Goal: Complete application form: Complete application form

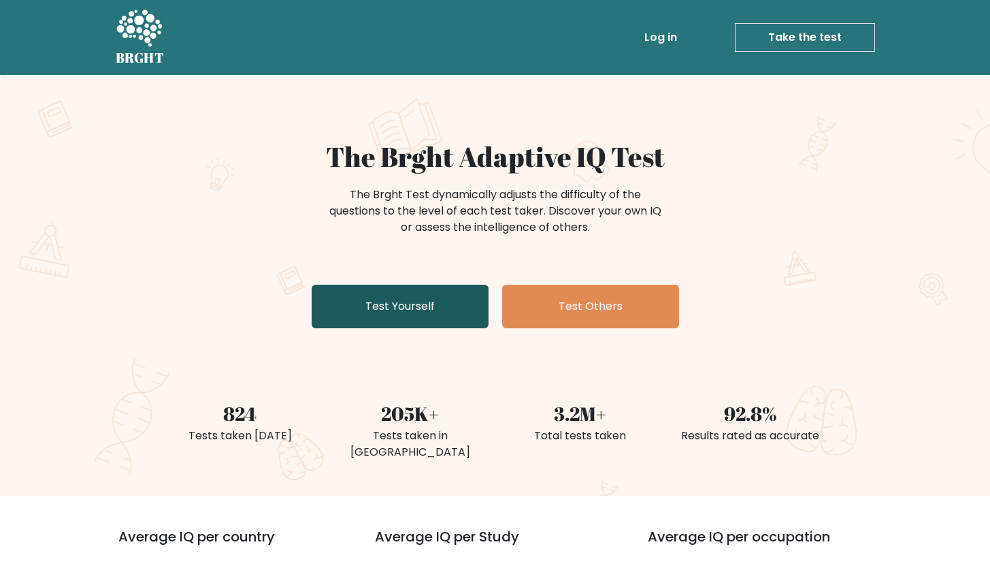
click at [341, 311] on link "Test Yourself" at bounding box center [400, 307] width 177 height 44
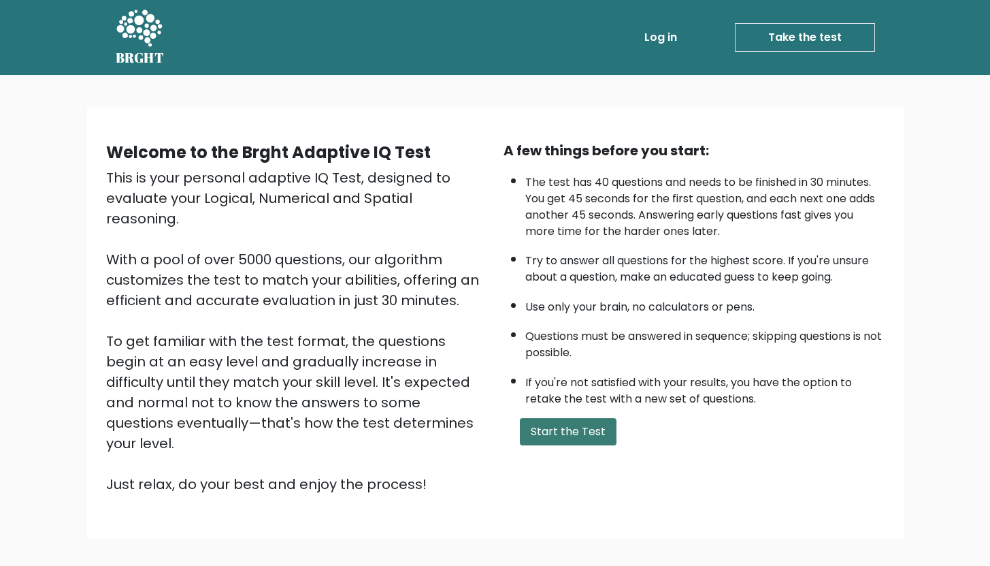
click at [549, 445] on div "A few things before you start: The test has 40 questions and needs to be finish…" at bounding box center [695, 317] width 398 height 354
click at [548, 425] on button "Start the Test" at bounding box center [568, 431] width 97 height 27
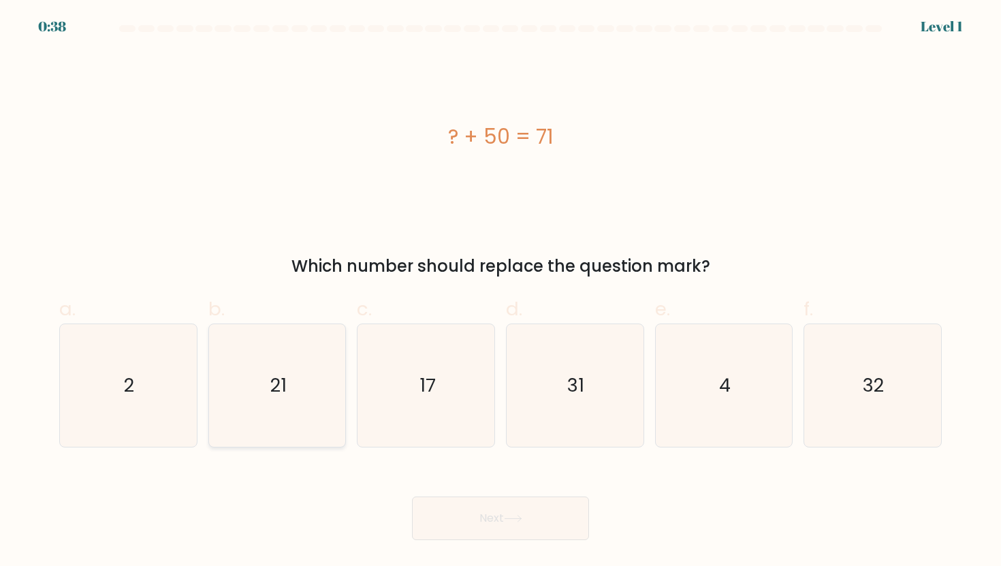
click at [306, 398] on icon "21" at bounding box center [277, 385] width 123 height 123
click at [500, 292] on input "b. 21" at bounding box center [500, 287] width 1 height 9
radio input "true"
click at [491, 512] on button "Next" at bounding box center [500, 518] width 177 height 44
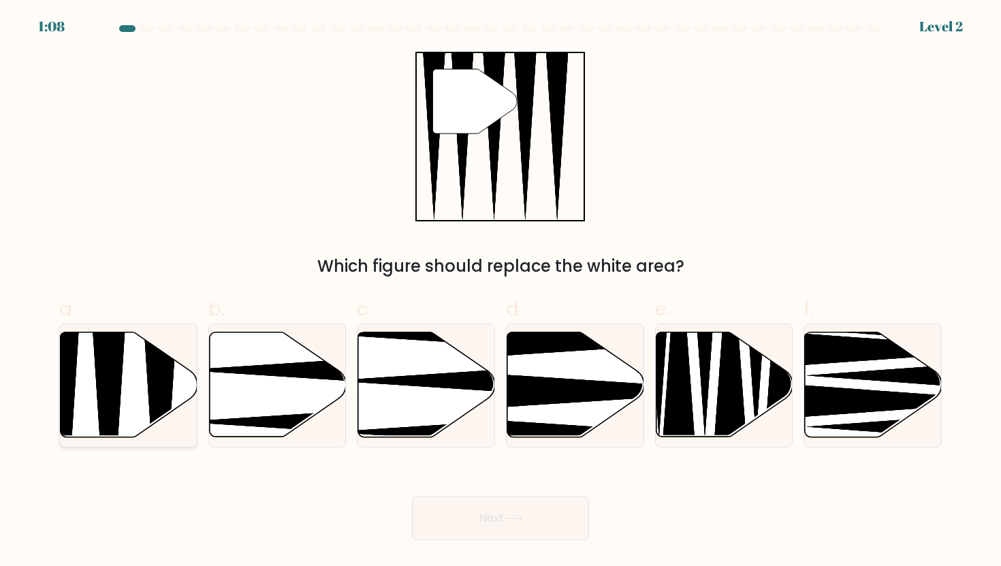
click at [152, 404] on icon at bounding box center [159, 442] width 35 height 272
click at [500, 292] on input "a." at bounding box center [500, 287] width 1 height 9
radio input "true"
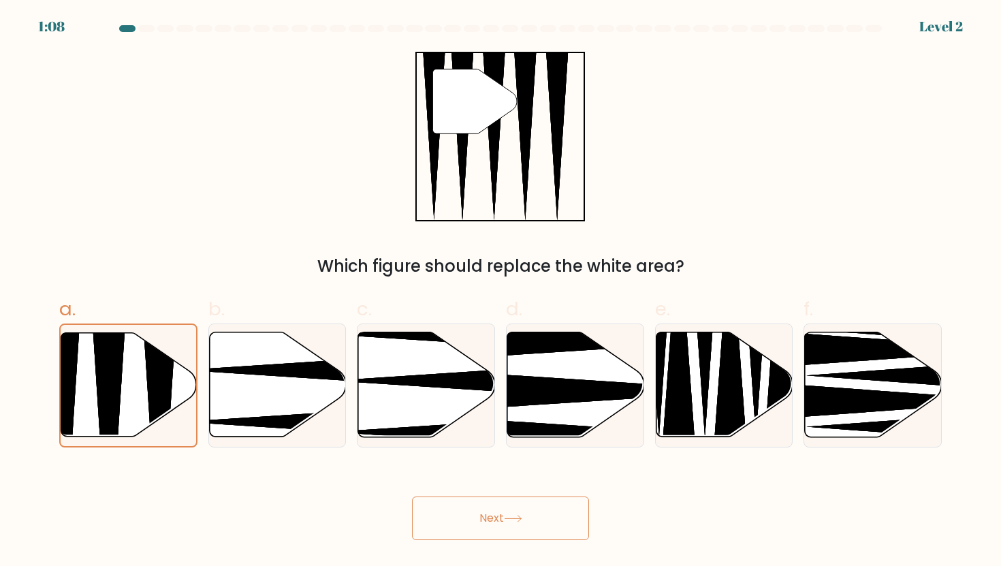
click at [468, 517] on button "Next" at bounding box center [500, 518] width 177 height 44
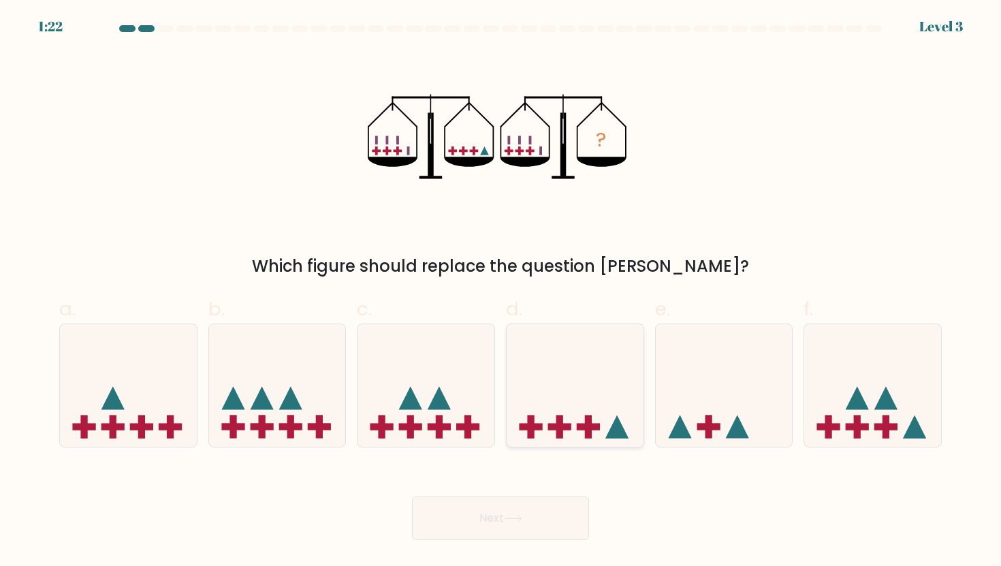
click at [585, 429] on rect at bounding box center [588, 426] width 23 height 7
click at [501, 292] on input "d." at bounding box center [500, 287] width 1 height 9
radio input "true"
click at [503, 517] on button "Next" at bounding box center [500, 518] width 177 height 44
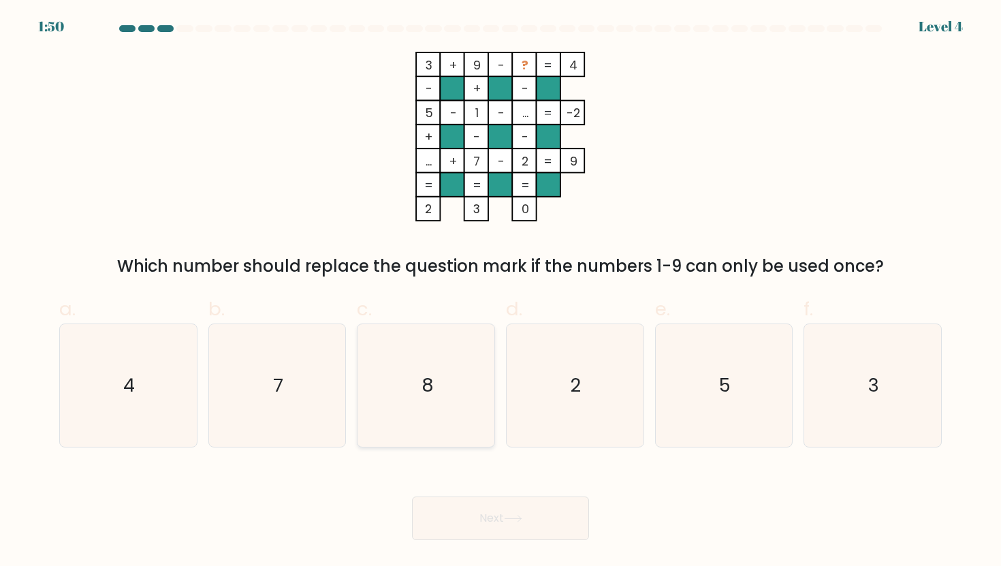
click at [391, 410] on icon "8" at bounding box center [426, 385] width 123 height 123
click at [500, 292] on input "c. 8" at bounding box center [500, 287] width 1 height 9
radio input "true"
click at [490, 509] on button "Next" at bounding box center [500, 518] width 177 height 44
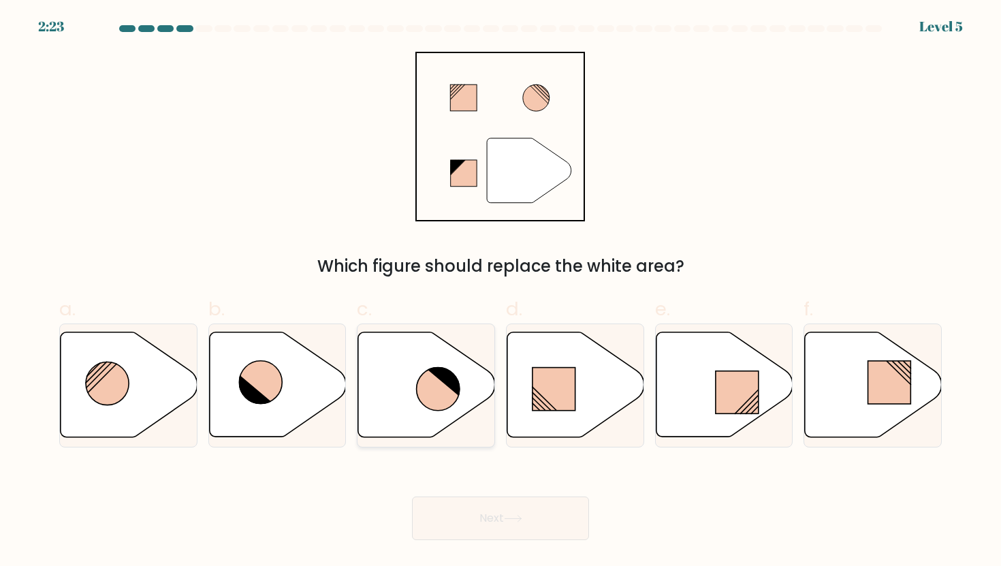
click at [428, 411] on icon at bounding box center [426, 384] width 137 height 105
click at [500, 292] on input "c." at bounding box center [500, 287] width 1 height 9
radio input "true"
click at [506, 519] on button "Next" at bounding box center [500, 518] width 177 height 44
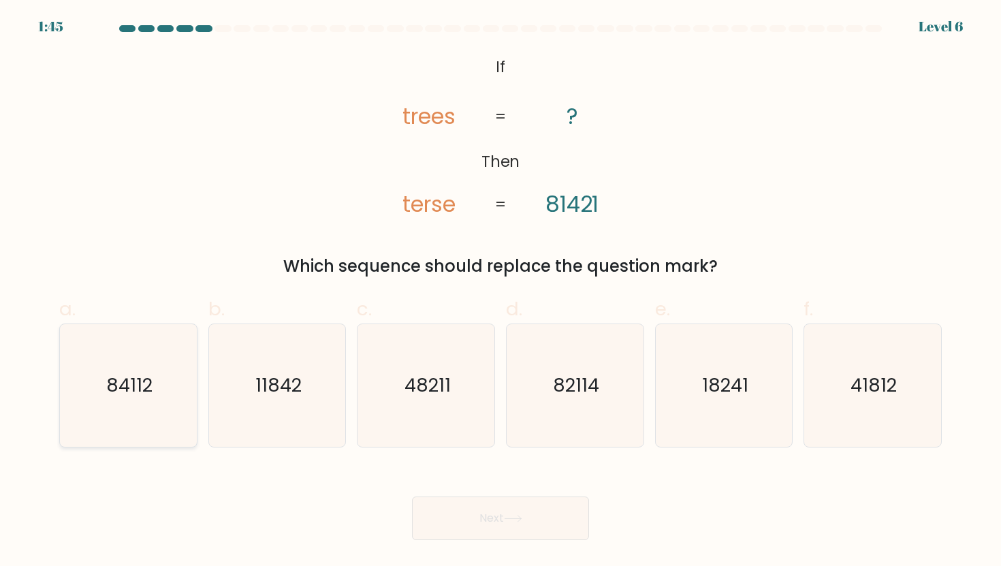
click at [153, 402] on icon "84112" at bounding box center [128, 385] width 123 height 123
click at [500, 292] on input "a. 84112" at bounding box center [500, 287] width 1 height 9
radio input "true"
click at [521, 525] on button "Next" at bounding box center [500, 518] width 177 height 44
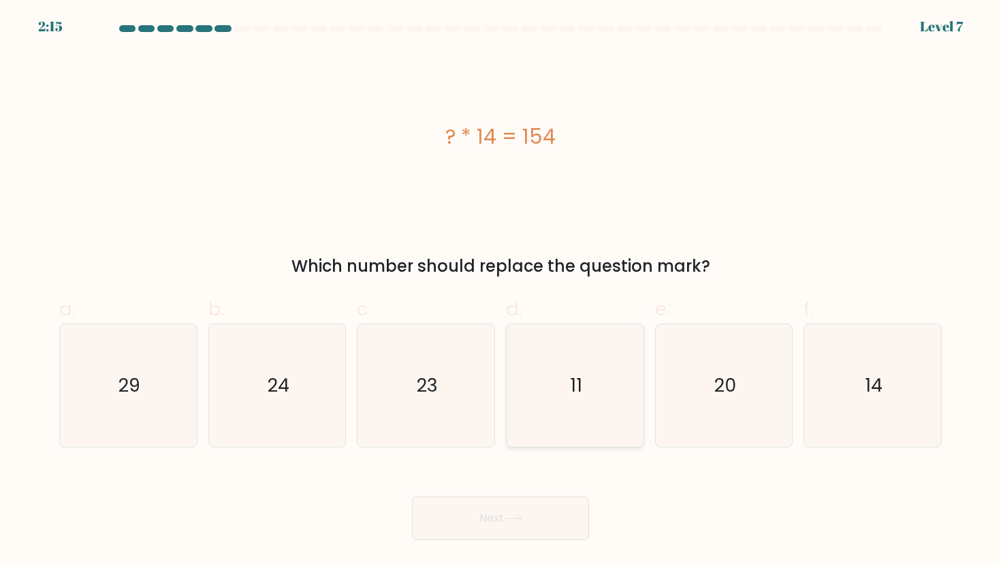
click at [615, 388] on icon "11" at bounding box center [574, 385] width 123 height 123
click at [501, 292] on input "d. 11" at bounding box center [500, 287] width 1 height 9
radio input "true"
click at [560, 496] on button "Next" at bounding box center [500, 518] width 177 height 44
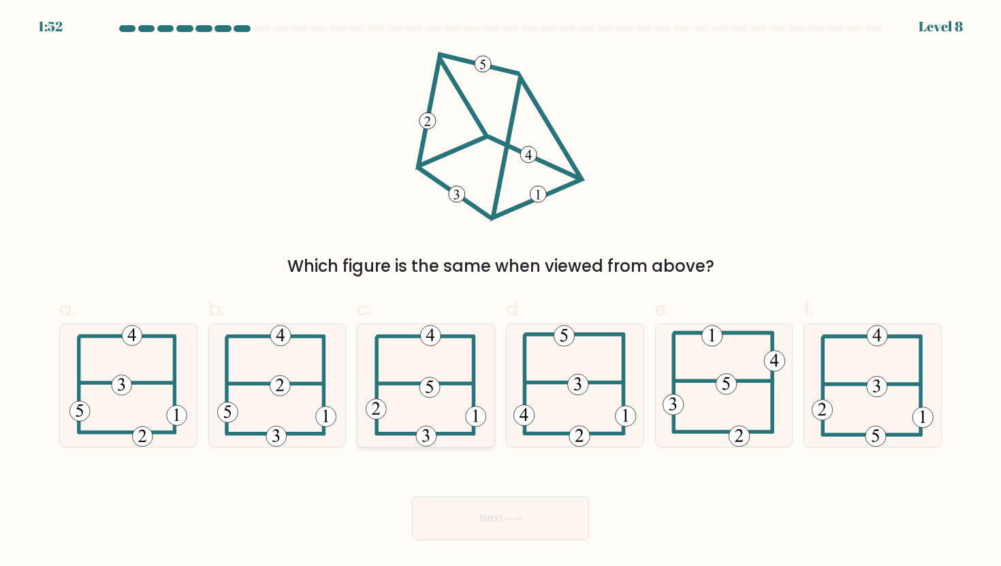
click at [427, 409] on icon at bounding box center [426, 385] width 121 height 123
click at [500, 292] on input "c." at bounding box center [500, 287] width 1 height 9
radio input "true"
click at [456, 481] on div "Next" at bounding box center [500, 502] width 899 height 76
click at [457, 504] on button "Next" at bounding box center [500, 518] width 177 height 44
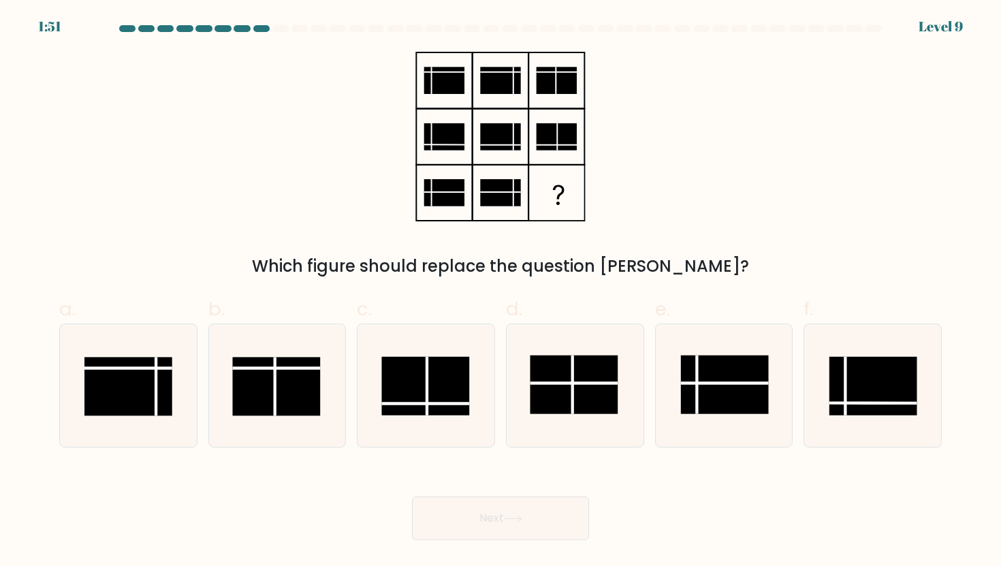
click at [460, 507] on button "Next" at bounding box center [500, 518] width 177 height 44
click at [565, 389] on rect at bounding box center [574, 384] width 88 height 59
click at [501, 292] on input "d." at bounding box center [500, 287] width 1 height 9
radio input "true"
click at [518, 512] on button "Next" at bounding box center [500, 518] width 177 height 44
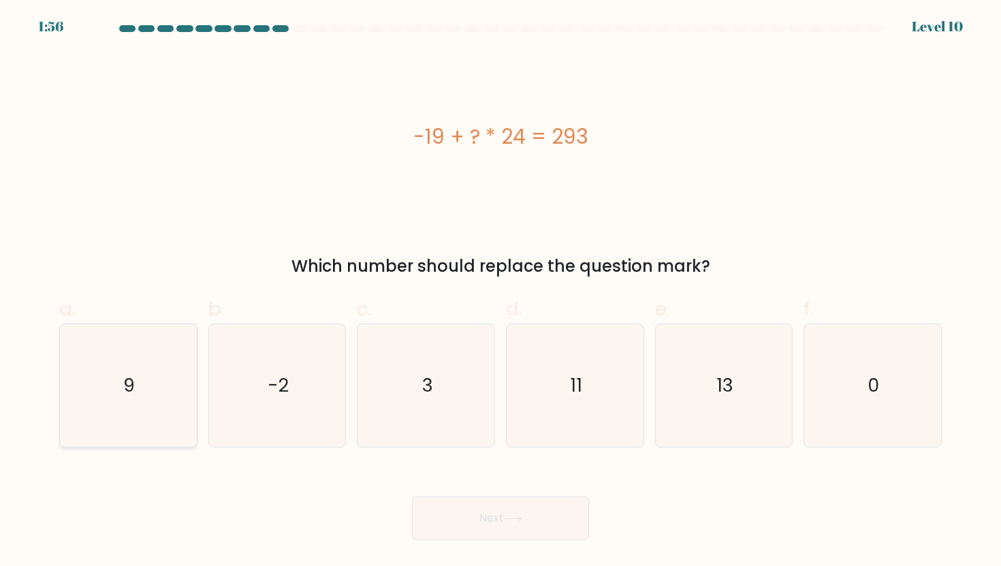
click at [172, 417] on icon "9" at bounding box center [128, 385] width 123 height 123
click at [500, 292] on input "a. 9" at bounding box center [500, 287] width 1 height 9
radio input "true"
click at [470, 550] on body "1:53 Level 10 9" at bounding box center [500, 283] width 1001 height 566
click at [474, 532] on button "Next" at bounding box center [500, 518] width 177 height 44
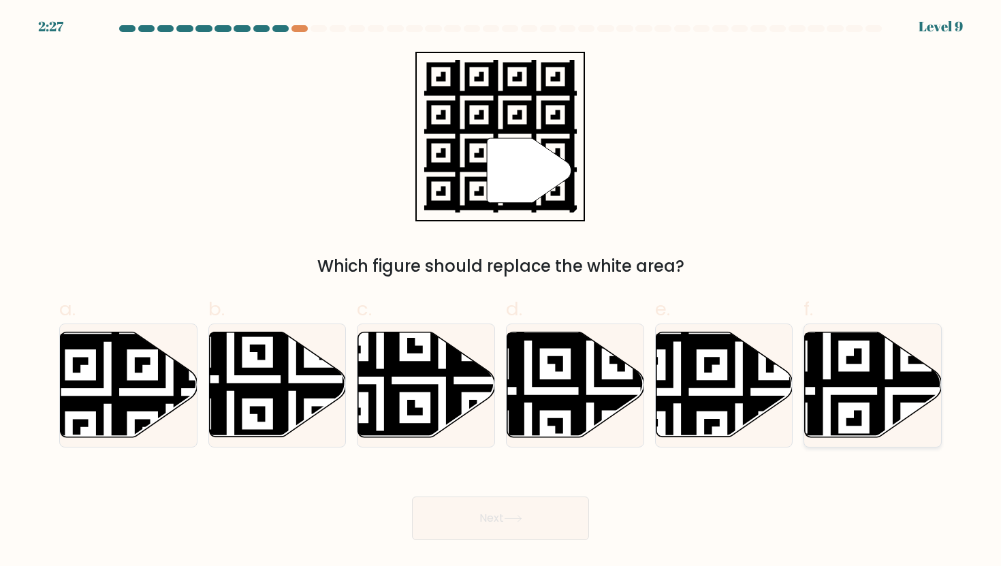
click at [836, 387] on icon at bounding box center [827, 329] width 248 height 248
click at [501, 292] on input "f." at bounding box center [500, 287] width 1 height 9
radio input "true"
click at [531, 505] on button "Next" at bounding box center [500, 518] width 177 height 44
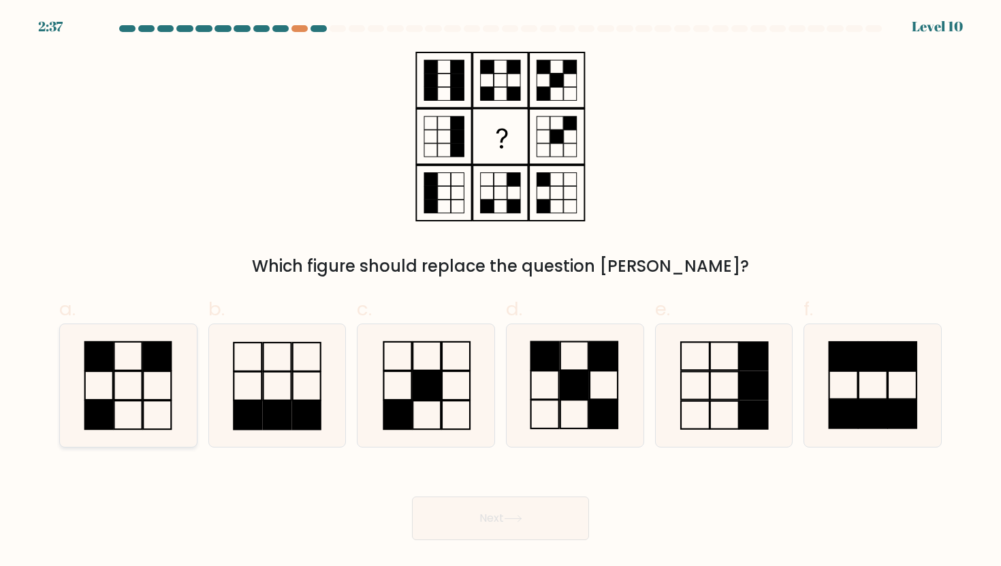
click at [146, 398] on icon at bounding box center [128, 385] width 123 height 123
click at [500, 292] on input "a." at bounding box center [500, 287] width 1 height 9
radio input "true"
click at [438, 515] on button "Next" at bounding box center [500, 518] width 177 height 44
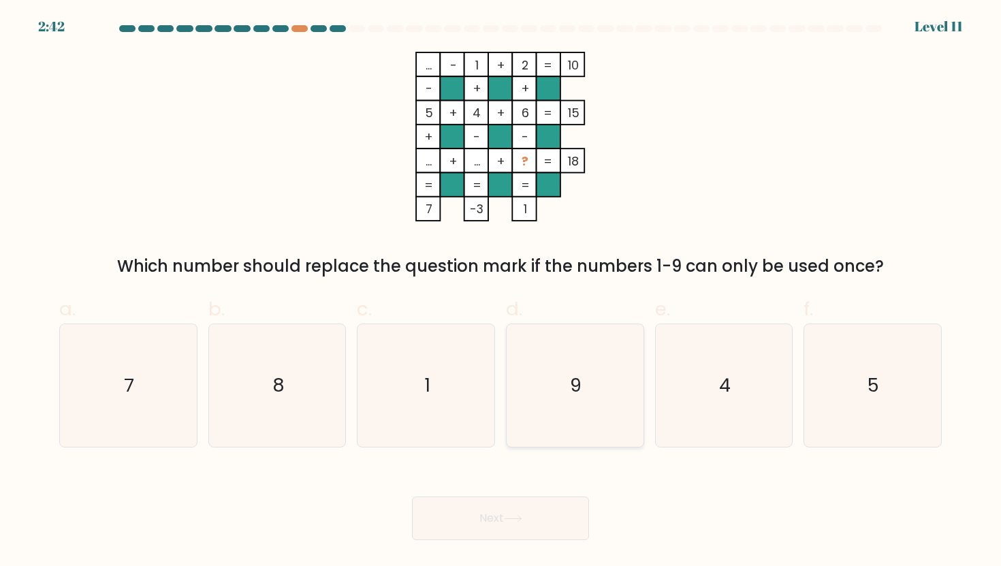
click at [576, 419] on icon "9" at bounding box center [574, 385] width 123 height 123
click at [501, 292] on input "d. 9" at bounding box center [500, 287] width 1 height 9
radio input "true"
click at [526, 517] on button "Next" at bounding box center [500, 518] width 177 height 44
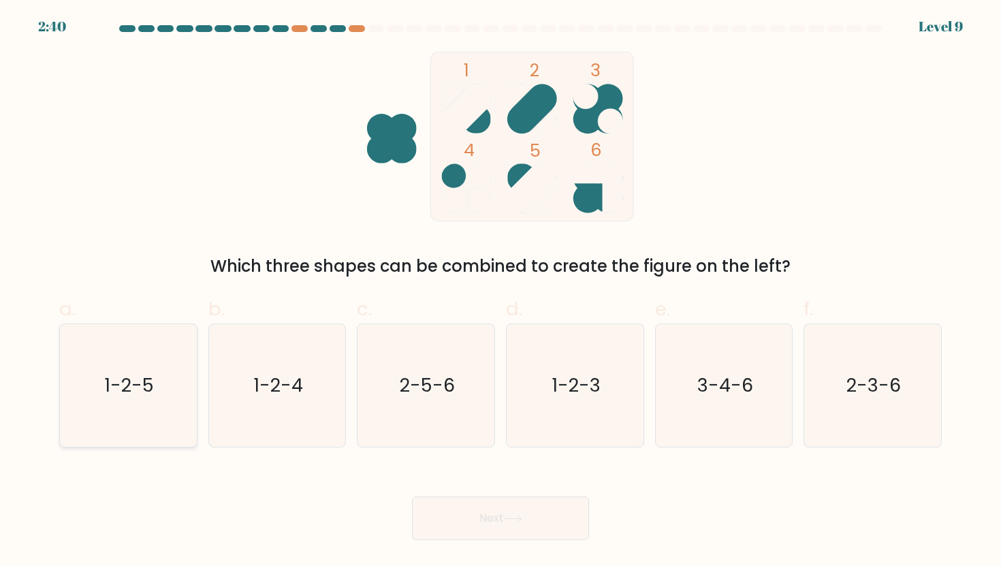
click at [164, 370] on icon "1-2-5" at bounding box center [128, 385] width 123 height 123
click at [500, 292] on input "a. 1-2-5" at bounding box center [500, 287] width 1 height 9
radio input "true"
click at [466, 520] on button "Next" at bounding box center [500, 518] width 177 height 44
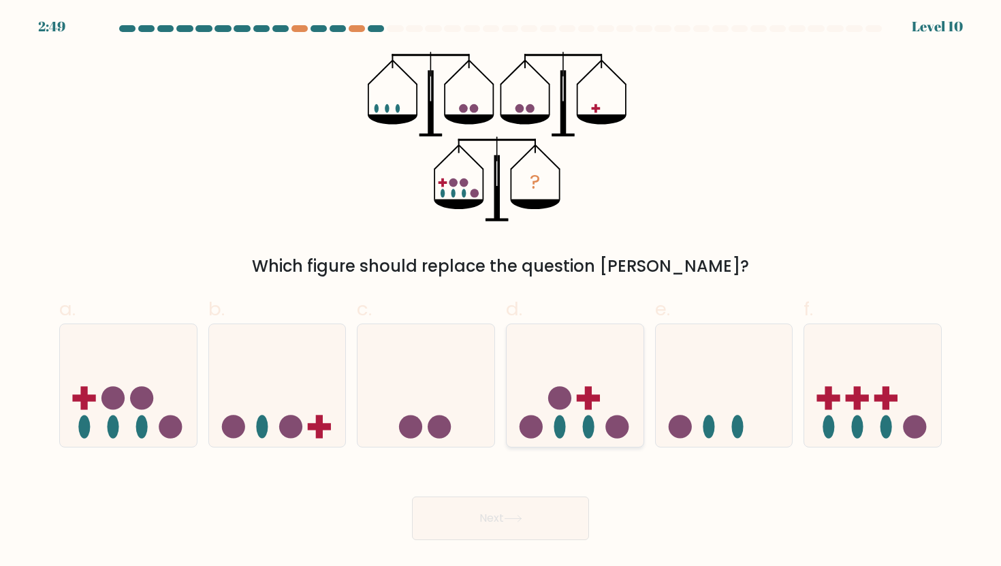
drag, startPoint x: 566, startPoint y: 415, endPoint x: 538, endPoint y: 481, distance: 72.1
click at [566, 415] on icon at bounding box center [574, 385] width 137 height 113
click at [501, 292] on input "d." at bounding box center [500, 287] width 1 height 9
radio input "true"
click at [525, 513] on button "Next" at bounding box center [500, 518] width 177 height 44
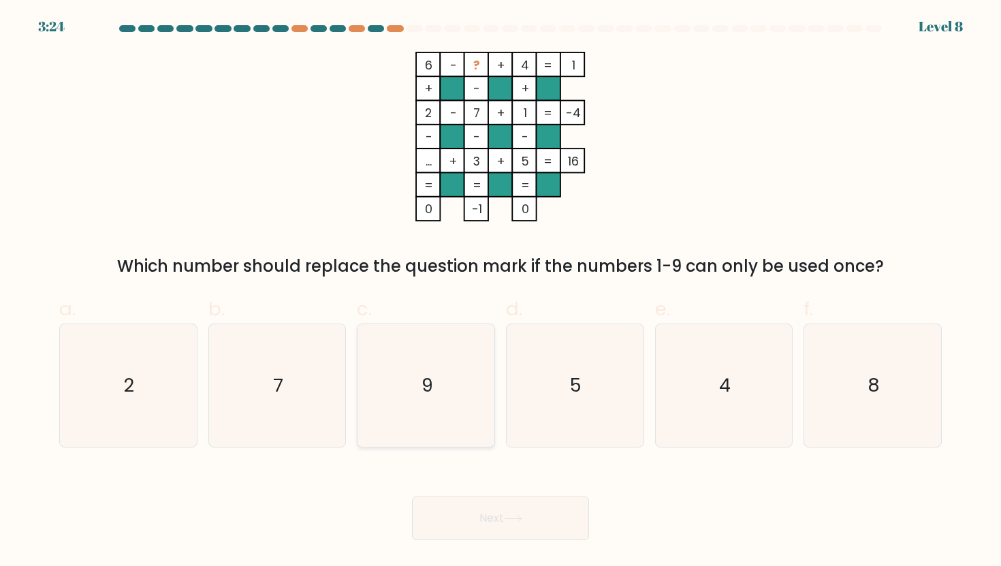
click at [437, 400] on icon "9" at bounding box center [426, 385] width 123 height 123
click at [500, 292] on input "c. 9" at bounding box center [500, 287] width 1 height 9
radio input "true"
click at [489, 523] on button "Next" at bounding box center [500, 518] width 177 height 44
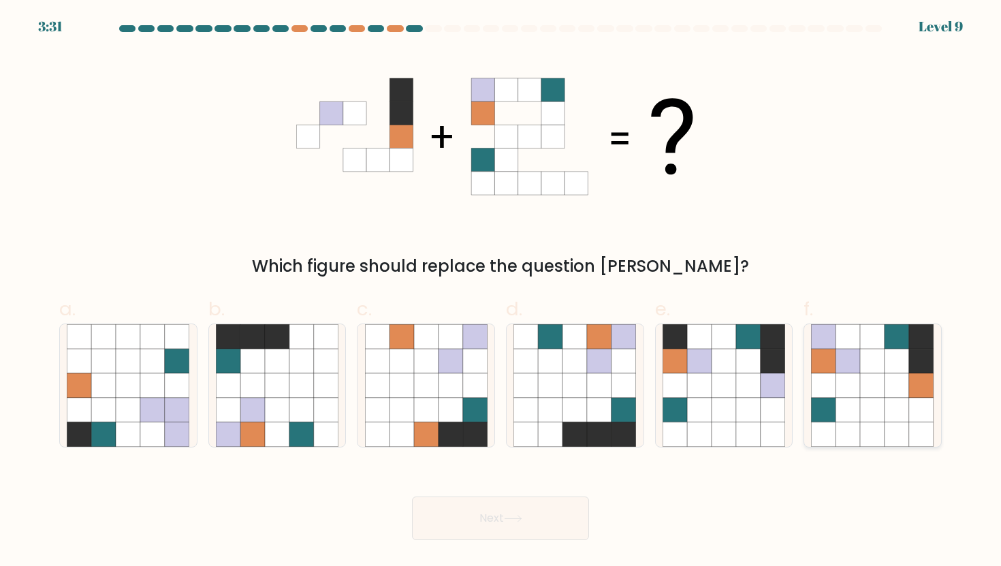
click at [912, 397] on icon at bounding box center [921, 385] width 25 height 25
click at [501, 292] on input "f." at bounding box center [500, 287] width 1 height 9
radio input "true"
click at [558, 528] on button "Next" at bounding box center [500, 518] width 177 height 44
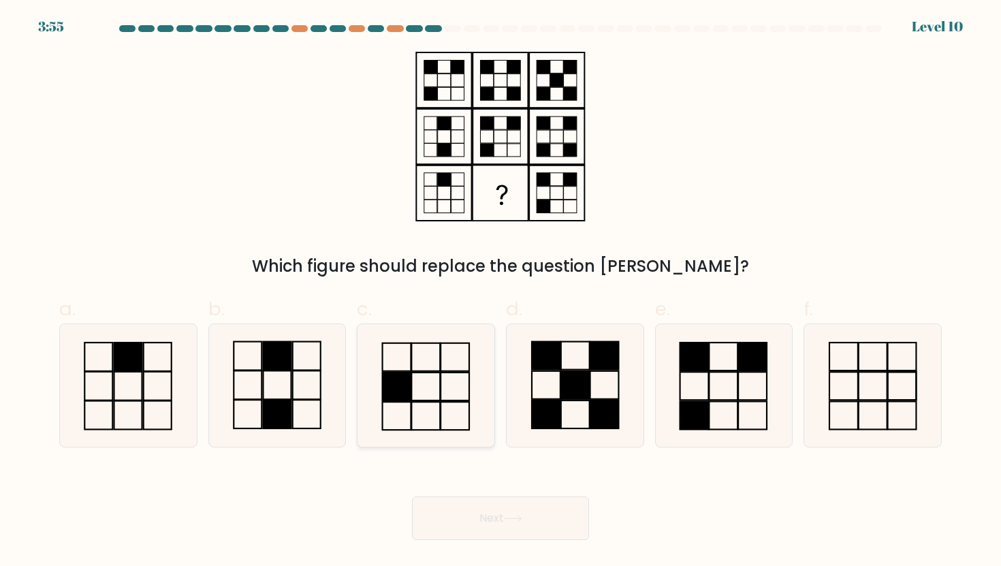
click at [431, 385] on icon at bounding box center [426, 385] width 123 height 123
click at [500, 292] on input "c." at bounding box center [500, 287] width 1 height 9
radio input "true"
click at [463, 518] on button "Next" at bounding box center [500, 518] width 177 height 44
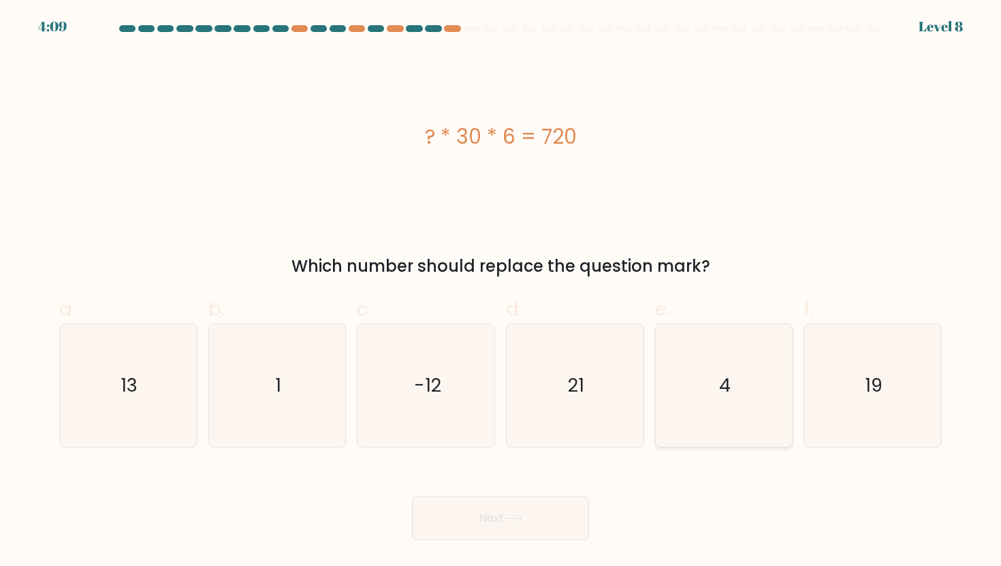
click at [724, 408] on icon "4" at bounding box center [723, 385] width 123 height 123
click at [501, 292] on input "e. 4" at bounding box center [500, 287] width 1 height 9
radio input "true"
click at [557, 513] on button "Next" at bounding box center [500, 518] width 177 height 44
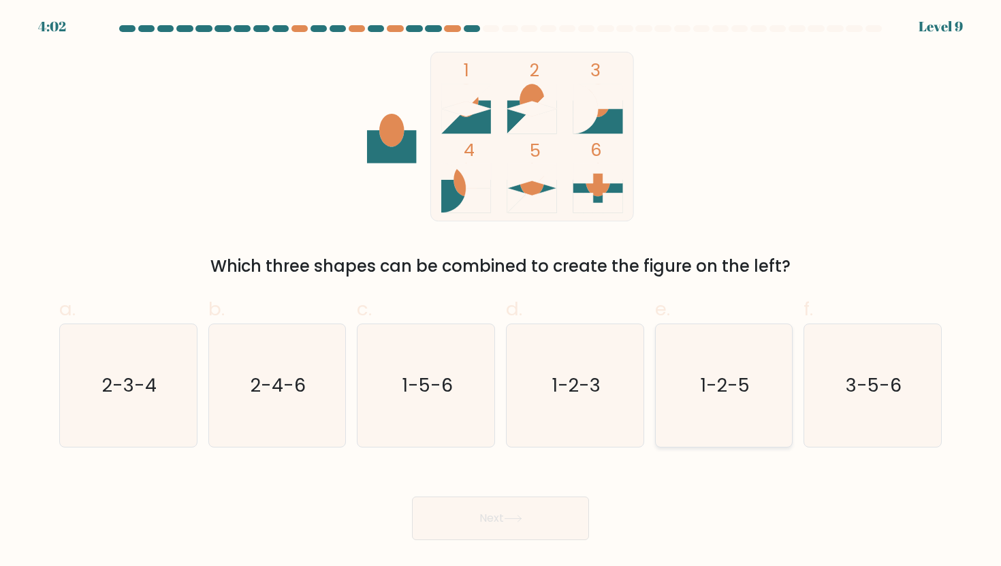
click at [715, 404] on icon "1-2-5" at bounding box center [723, 385] width 123 height 123
click at [501, 292] on input "e. 1-2-5" at bounding box center [500, 287] width 1 height 9
radio input "true"
click at [517, 509] on button "Next" at bounding box center [500, 518] width 177 height 44
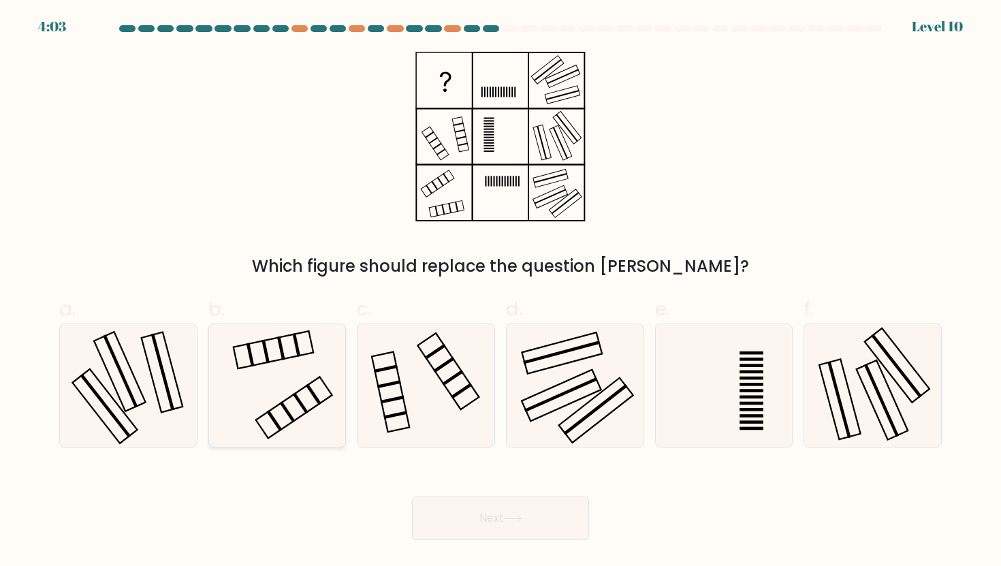
drag, startPoint x: 311, startPoint y: 415, endPoint x: 343, endPoint y: 430, distance: 35.3
click at [311, 415] on icon at bounding box center [277, 385] width 123 height 123
click at [500, 292] on input "b." at bounding box center [500, 287] width 1 height 9
radio input "true"
click at [457, 505] on button "Next" at bounding box center [500, 518] width 177 height 44
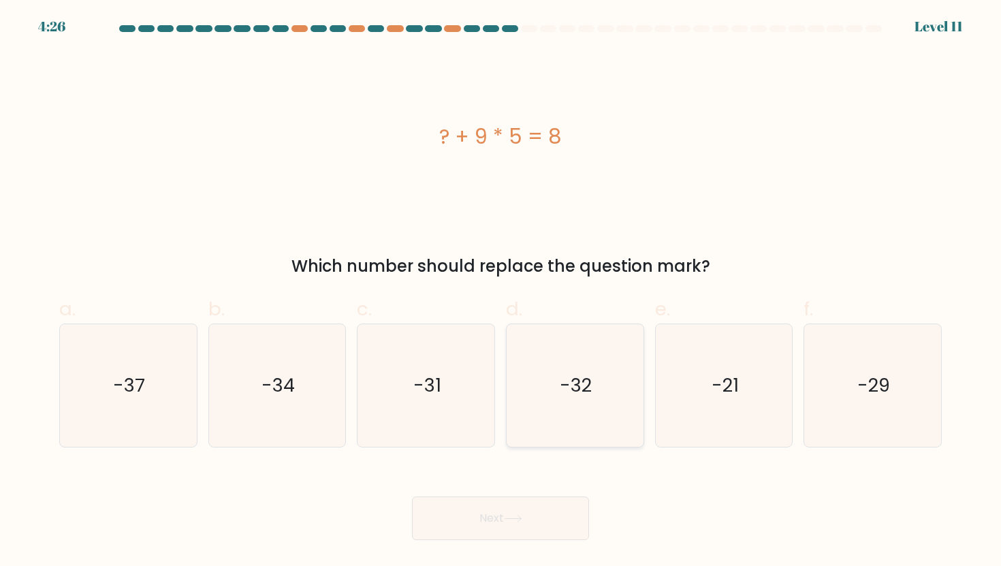
drag, startPoint x: 591, startPoint y: 394, endPoint x: 583, endPoint y: 405, distance: 13.6
click at [591, 395] on text "-32" at bounding box center [576, 384] width 32 height 25
click at [501, 292] on input "d. -32" at bounding box center [500, 287] width 1 height 9
radio input "true"
click at [491, 515] on button "Next" at bounding box center [500, 518] width 177 height 44
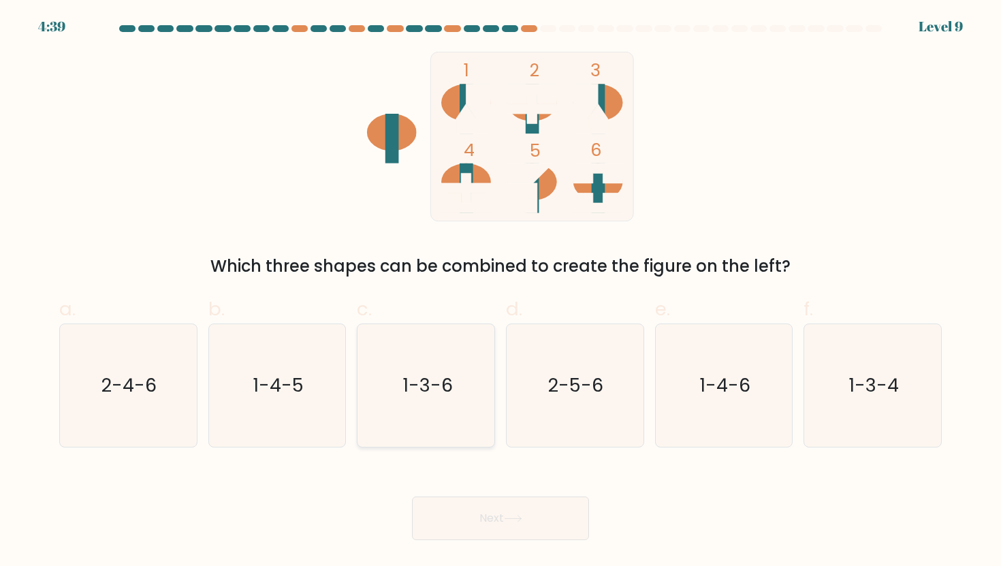
drag, startPoint x: 455, startPoint y: 410, endPoint x: 466, endPoint y: 421, distance: 15.4
click at [455, 410] on icon "1-3-6" at bounding box center [426, 385] width 123 height 123
click at [500, 292] on input "c. 1-3-6" at bounding box center [500, 287] width 1 height 9
radio input "true"
click at [503, 527] on button "Next" at bounding box center [500, 518] width 177 height 44
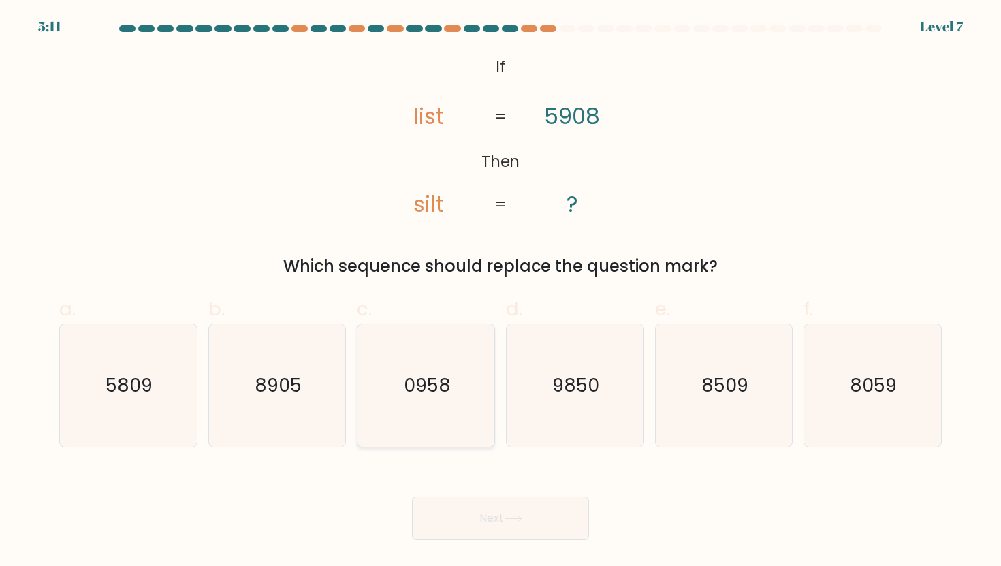
click at [421, 415] on icon "0958" at bounding box center [426, 385] width 123 height 123
click at [500, 292] on input "c. 0958" at bounding box center [500, 287] width 1 height 9
radio input "true"
click at [487, 508] on button "Next" at bounding box center [500, 518] width 177 height 44
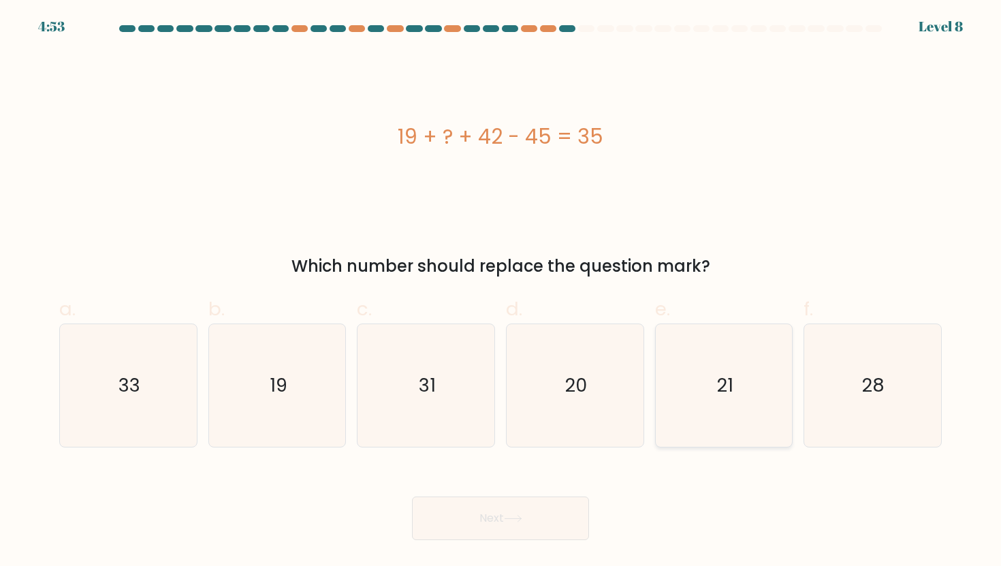
click at [724, 403] on icon "21" at bounding box center [723, 385] width 123 height 123
click at [501, 292] on input "e. 21" at bounding box center [500, 287] width 1 height 9
radio input "true"
click at [560, 506] on button "Next" at bounding box center [500, 518] width 177 height 44
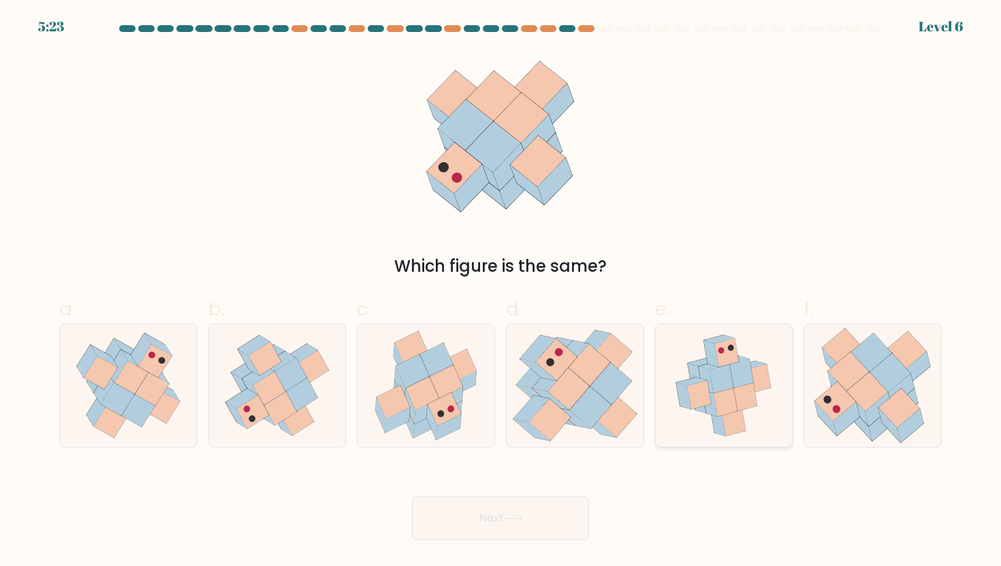
click at [740, 423] on icon at bounding box center [734, 421] width 24 height 29
click at [501, 292] on input "e." at bounding box center [500, 287] width 1 height 9
radio input "true"
click at [555, 513] on button "Next" at bounding box center [500, 518] width 177 height 44
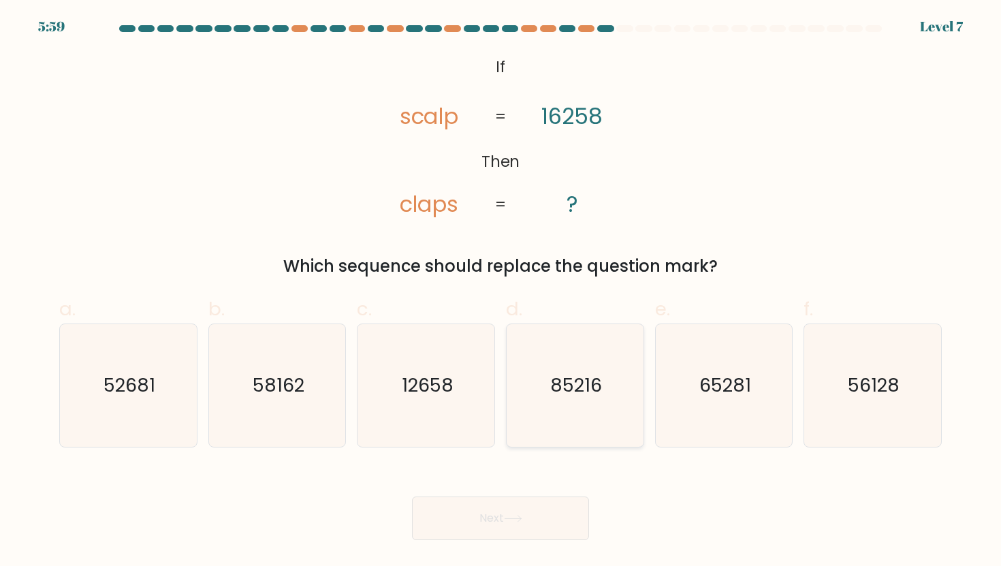
click at [583, 396] on text "85216" at bounding box center [576, 384] width 52 height 25
click at [501, 292] on input "d. 85216" at bounding box center [500, 287] width 1 height 9
radio input "true"
click at [503, 514] on button "Next" at bounding box center [500, 518] width 177 height 44
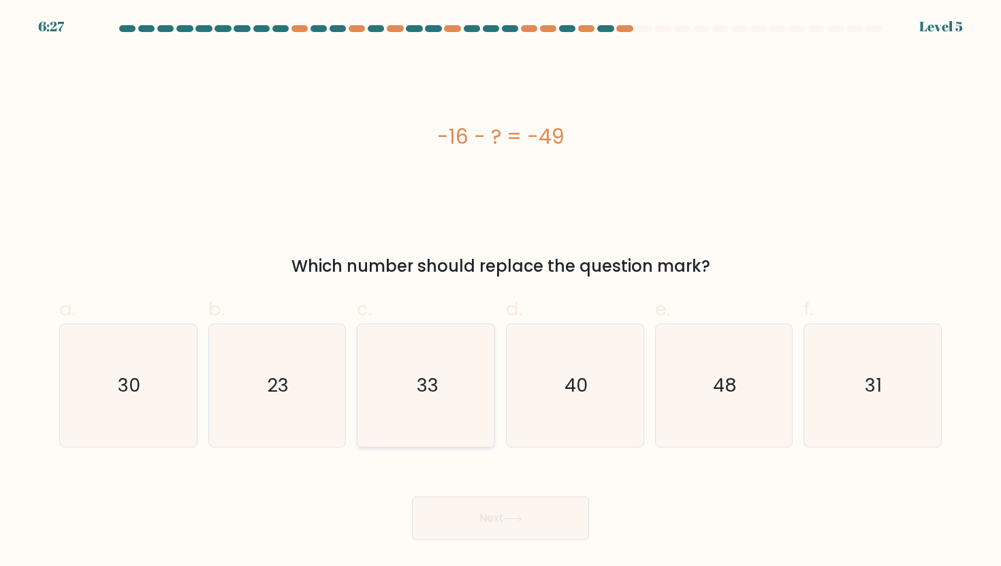
click at [395, 379] on icon "33" at bounding box center [426, 385] width 123 height 123
click at [500, 292] on input "c. 33" at bounding box center [500, 287] width 1 height 9
radio input "true"
click at [480, 532] on button "Next" at bounding box center [500, 518] width 177 height 44
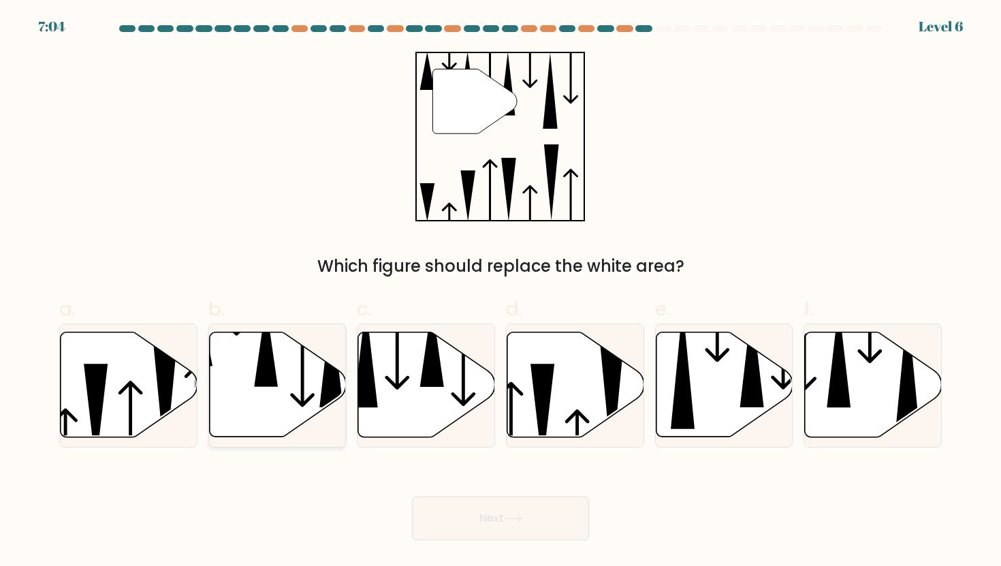
click at [272, 387] on icon at bounding box center [277, 384] width 137 height 105
click at [500, 292] on input "b." at bounding box center [500, 287] width 1 height 9
radio input "true"
click at [504, 511] on button "Next" at bounding box center [500, 518] width 177 height 44
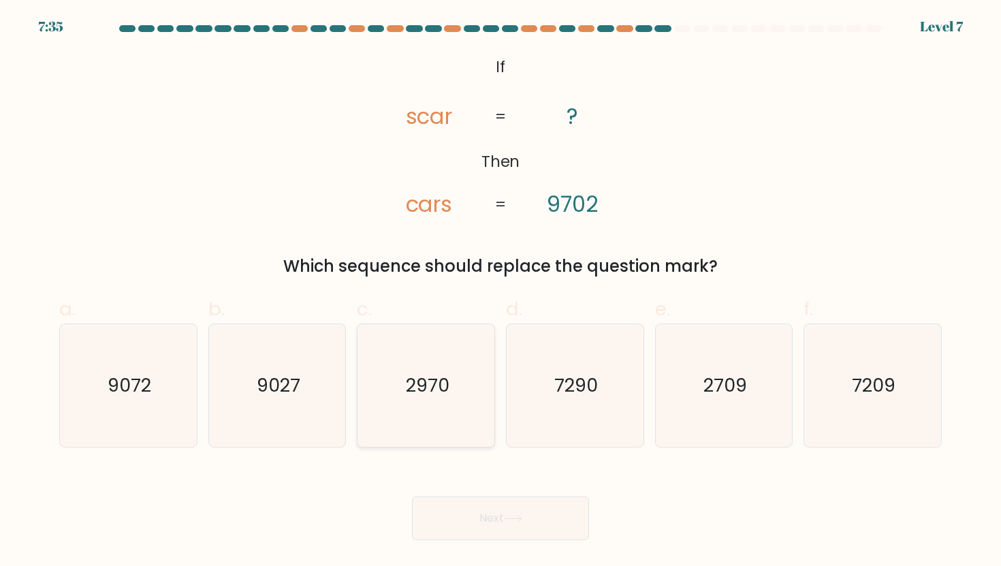
click at [470, 400] on icon "2970" at bounding box center [426, 385] width 123 height 123
click at [500, 292] on input "c. 2970" at bounding box center [500, 287] width 1 height 9
radio input "true"
click at [519, 513] on button "Next" at bounding box center [500, 518] width 177 height 44
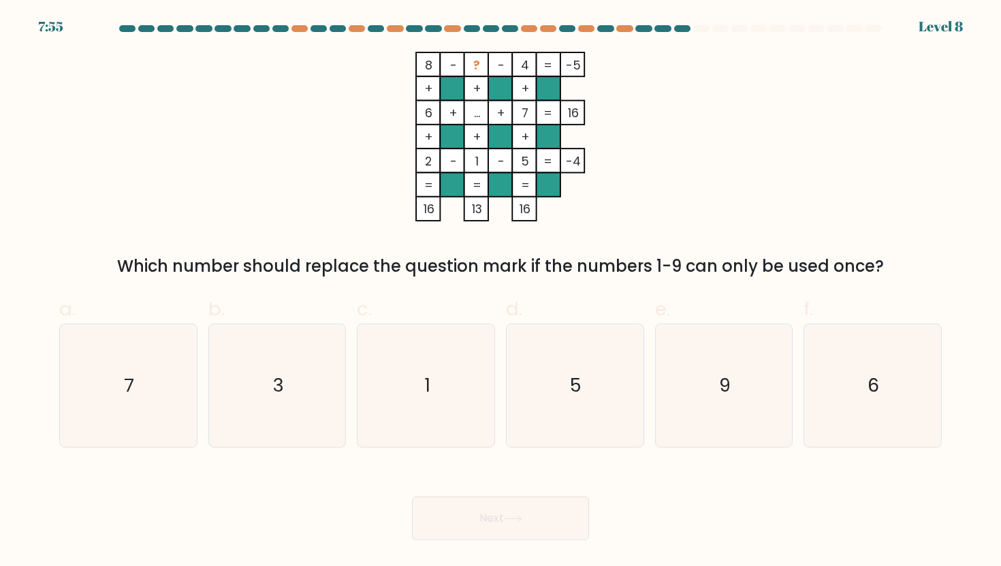
drag, startPoint x: 455, startPoint y: 414, endPoint x: 484, endPoint y: 466, distance: 59.1
click at [455, 414] on icon "1" at bounding box center [426, 385] width 123 height 123
click at [500, 292] on input "c. 1" at bounding box center [500, 287] width 1 height 9
radio input "true"
click at [499, 513] on button "Next" at bounding box center [500, 518] width 177 height 44
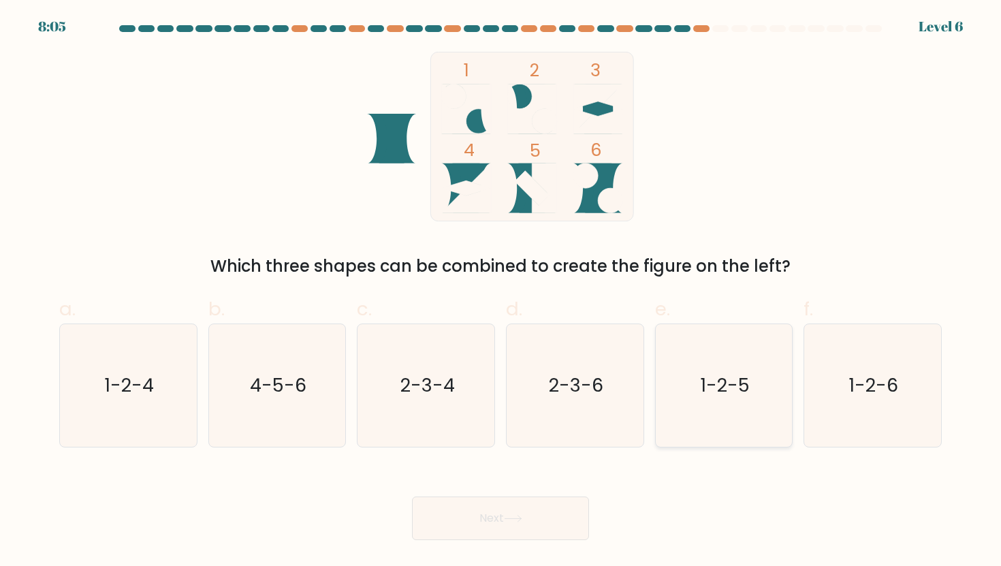
drag, startPoint x: 846, startPoint y: 387, endPoint x: 792, endPoint y: 410, distance: 59.2
click at [846, 387] on icon "1-2-6" at bounding box center [872, 385] width 123 height 123
click at [501, 292] on input "f. 1-2-6" at bounding box center [500, 287] width 1 height 9
radio input "true"
click at [534, 532] on button "Next" at bounding box center [500, 518] width 177 height 44
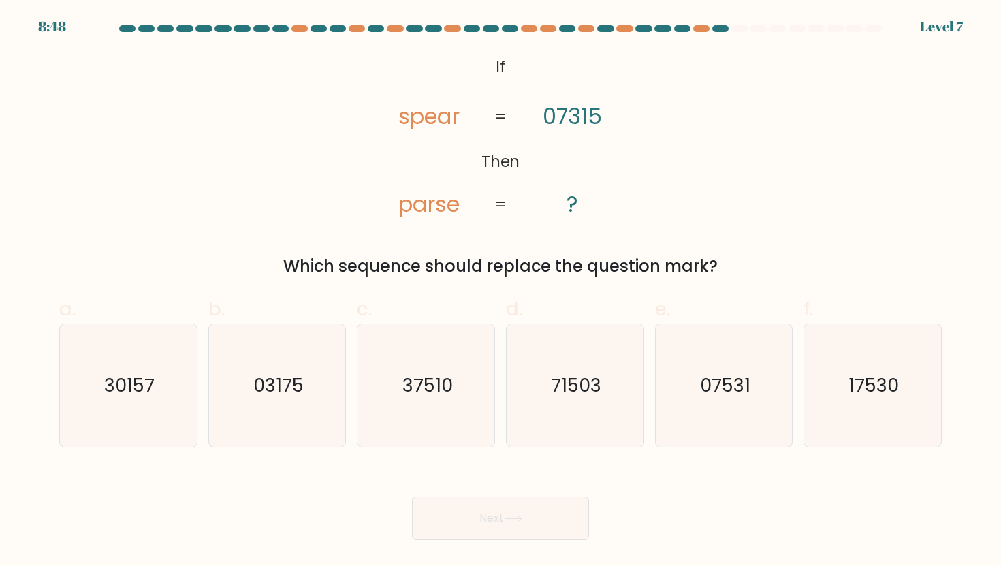
click at [551, 521] on button "Next" at bounding box center [500, 518] width 177 height 44
click at [877, 387] on text "17530" at bounding box center [873, 384] width 50 height 25
click at [501, 292] on input "f. 17530" at bounding box center [500, 287] width 1 height 9
radio input "true"
click at [509, 513] on button "Next" at bounding box center [500, 518] width 177 height 44
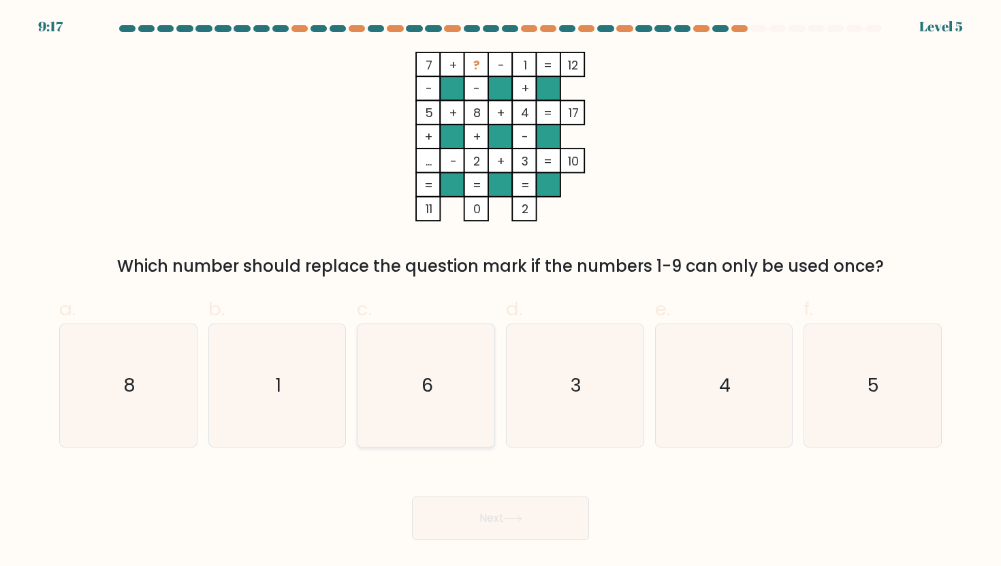
click at [466, 405] on icon "6" at bounding box center [426, 385] width 123 height 123
click at [500, 292] on input "c. 6" at bounding box center [500, 287] width 1 height 9
radio input "true"
click at [487, 506] on button "Next" at bounding box center [500, 518] width 177 height 44
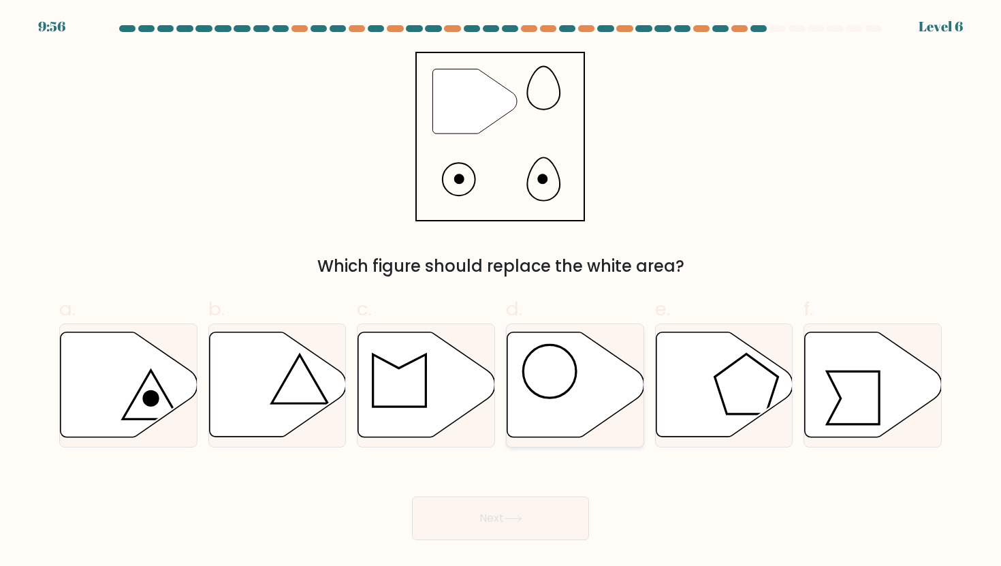
click at [556, 395] on icon at bounding box center [575, 384] width 137 height 105
click at [501, 292] on input "d." at bounding box center [500, 287] width 1 height 9
radio input "true"
click at [505, 501] on button "Next" at bounding box center [500, 518] width 177 height 44
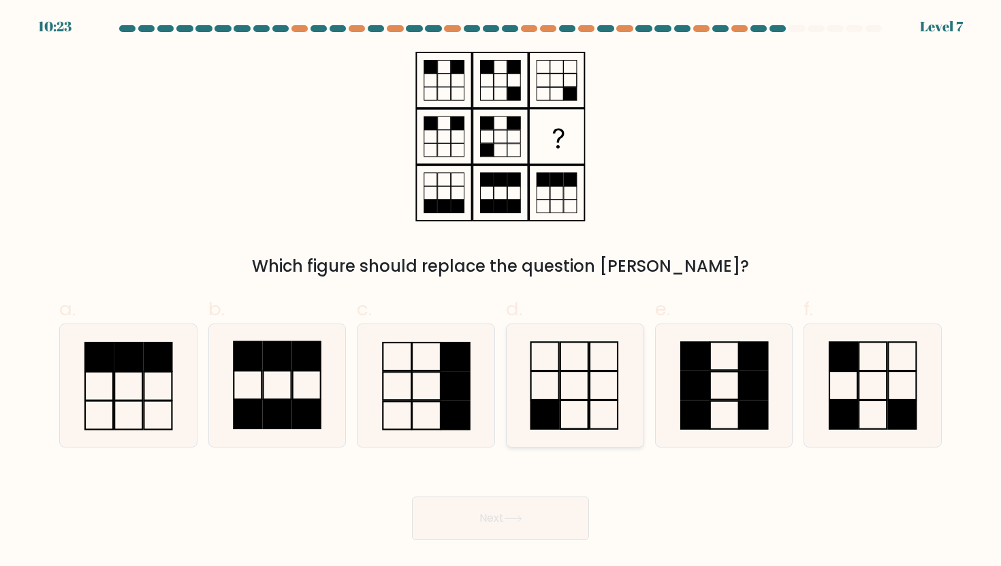
drag, startPoint x: 588, startPoint y: 415, endPoint x: 586, endPoint y: 448, distance: 33.4
click at [588, 415] on rect at bounding box center [574, 414] width 28 height 29
click at [501, 292] on input "d." at bounding box center [500, 287] width 1 height 9
radio input "true"
click at [568, 506] on button "Next" at bounding box center [500, 518] width 177 height 44
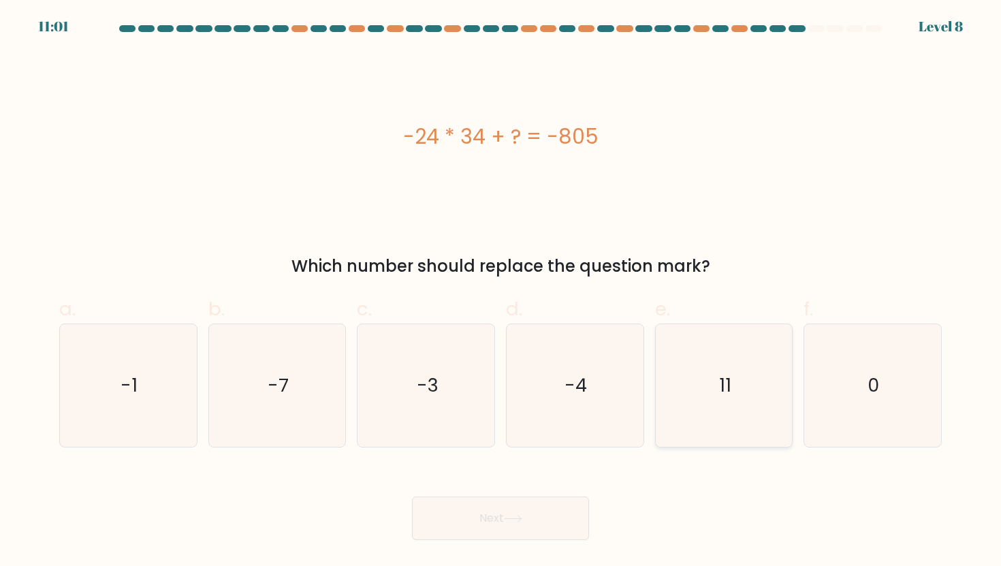
drag, startPoint x: 707, startPoint y: 408, endPoint x: 696, endPoint y: 423, distance: 18.5
click at [707, 408] on icon "11" at bounding box center [723, 385] width 123 height 123
click at [501, 292] on input "e. 11" at bounding box center [500, 287] width 1 height 9
radio input "true"
click at [557, 508] on button "Next" at bounding box center [500, 518] width 177 height 44
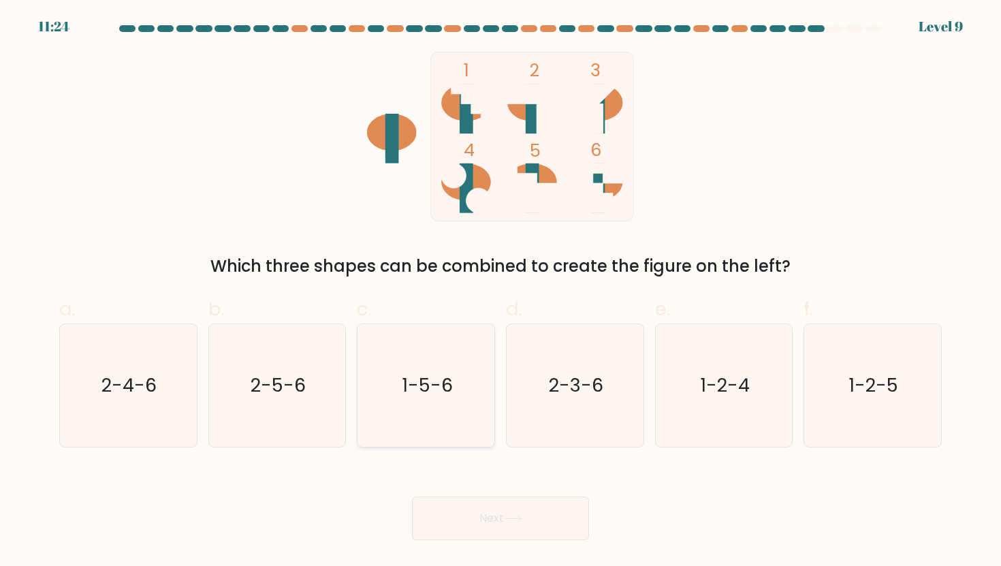
click at [423, 400] on icon "1-5-6" at bounding box center [426, 385] width 123 height 123
click at [500, 292] on input "c. 1-5-6" at bounding box center [500, 287] width 1 height 9
radio input "true"
click at [470, 498] on button "Next" at bounding box center [500, 518] width 177 height 44
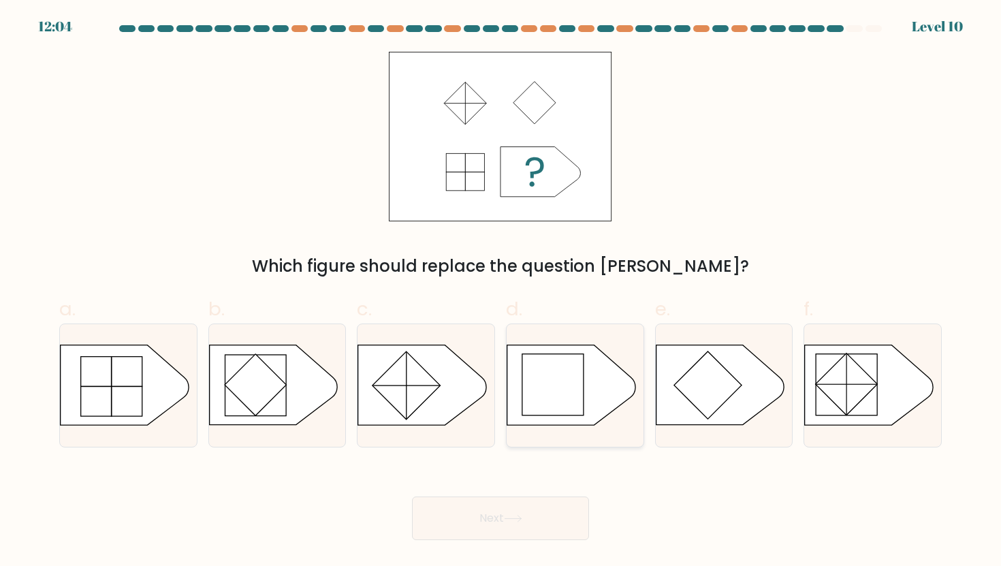
click at [574, 366] on rect at bounding box center [552, 384] width 61 height 61
click at [501, 292] on input "d." at bounding box center [500, 287] width 1 height 9
radio input "true"
click at [501, 511] on button "Next" at bounding box center [500, 518] width 177 height 44
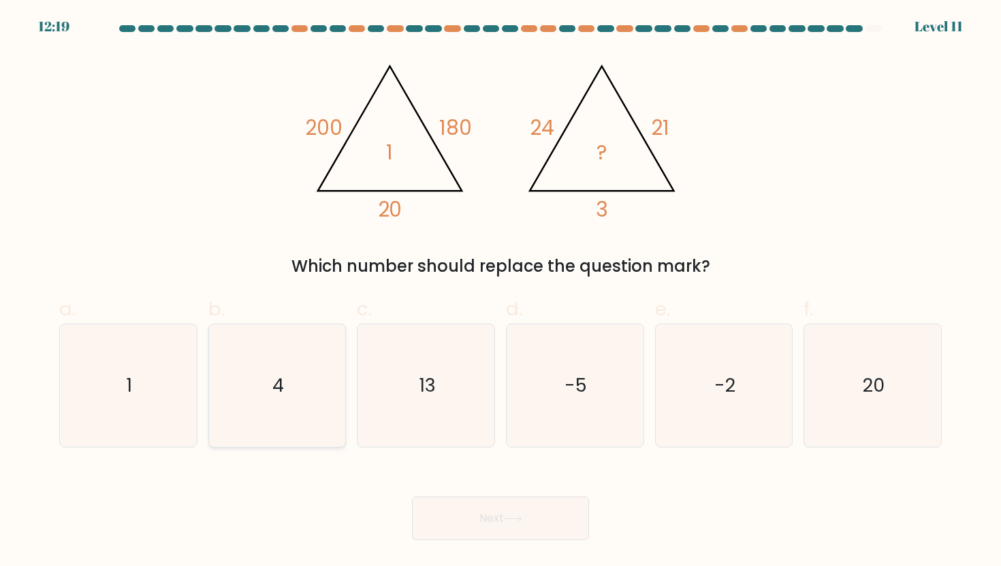
click at [283, 357] on icon "4" at bounding box center [277, 385] width 123 height 123
click at [500, 292] on input "b. 4" at bounding box center [500, 287] width 1 height 9
radio input "true"
drag, startPoint x: 508, startPoint y: 517, endPoint x: 509, endPoint y: 510, distance: 7.5
click at [508, 517] on icon at bounding box center [513, 518] width 18 height 7
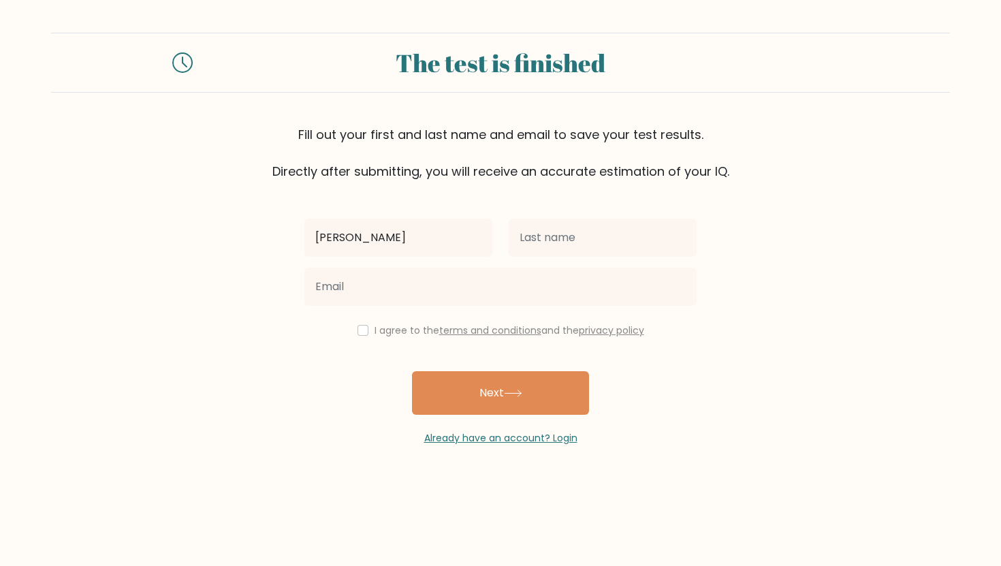
type input "[PERSON_NAME]"
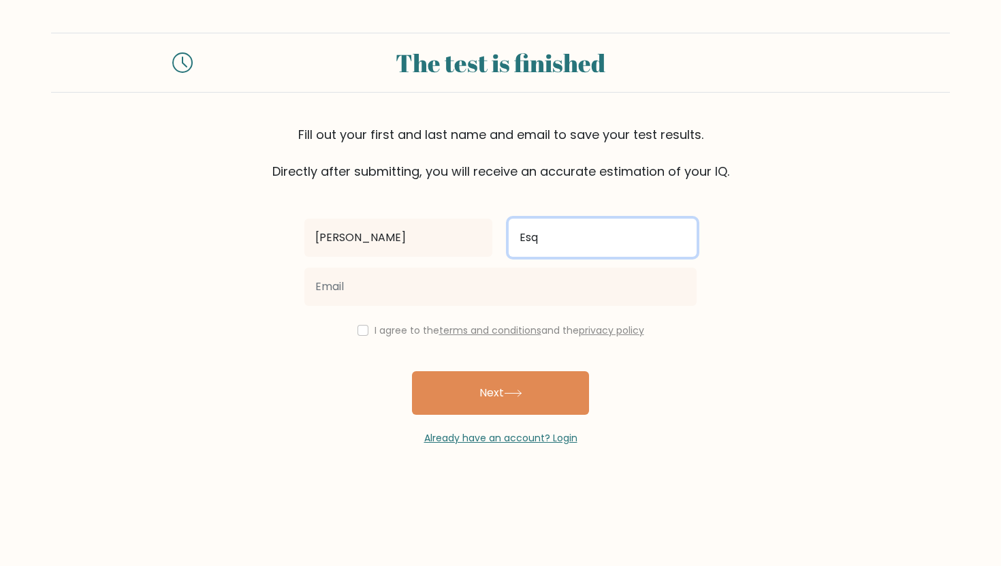
type input "Esq"
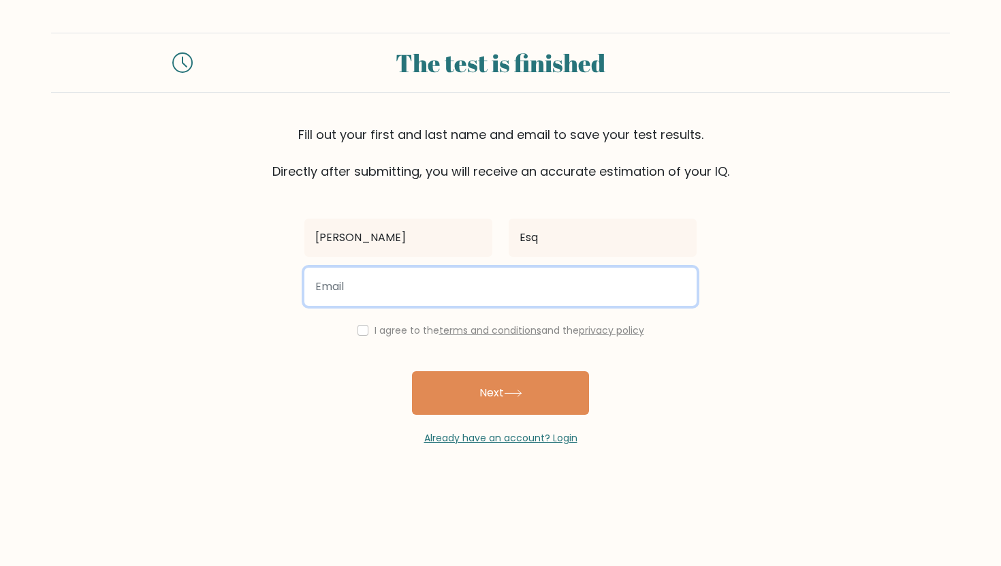
click at [368, 293] on input "email" at bounding box center [500, 287] width 392 height 38
type input "[EMAIL_ADDRESS][DOMAIN_NAME]"
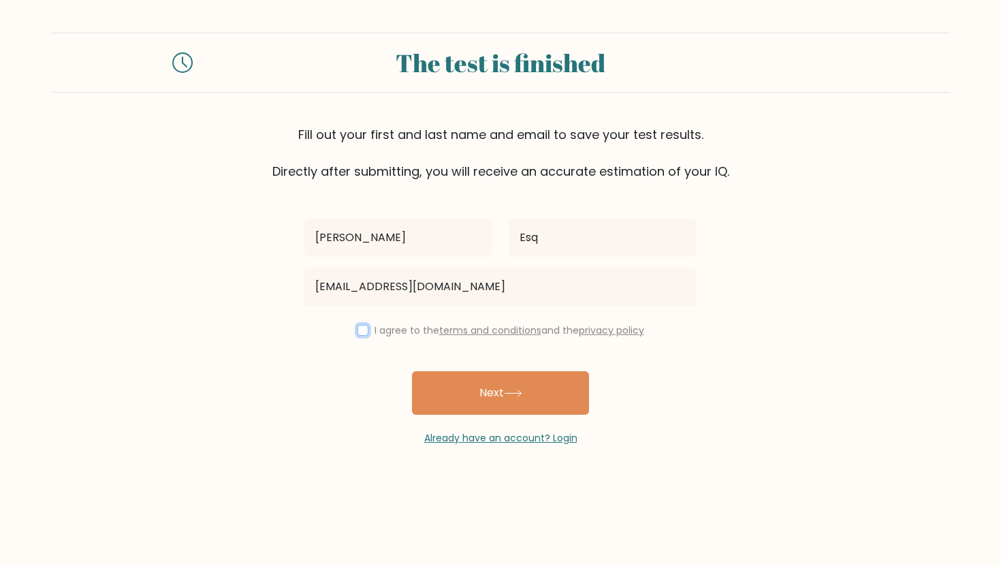
click at [357, 330] on input "checkbox" at bounding box center [362, 330] width 11 height 11
checkbox input "true"
click at [468, 402] on button "Next" at bounding box center [500, 393] width 177 height 44
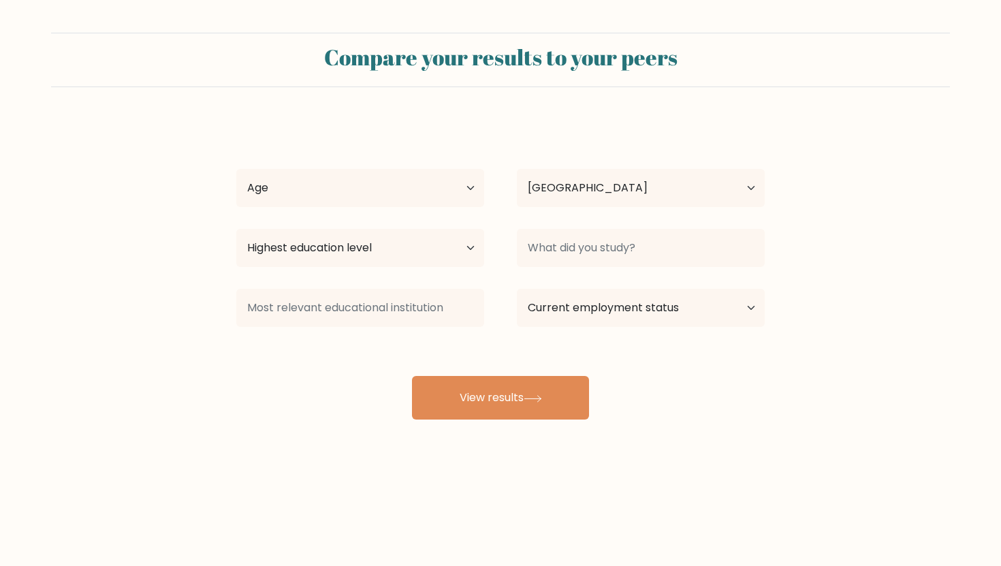
select select "PH"
click at [415, 195] on select "Age Under 18 years old 18-24 years old 25-34 years old 35-44 years old 45-54 ye…" at bounding box center [360, 188] width 248 height 38
select select "25_34"
click at [236, 169] on select "Age Under 18 years old 18-24 years old 25-34 years old 35-44 years old 45-54 ye…" at bounding box center [360, 188] width 248 height 38
click at [413, 256] on select "Highest education level No schooling Primary Lower Secondary Upper Secondary Oc…" at bounding box center [360, 248] width 248 height 38
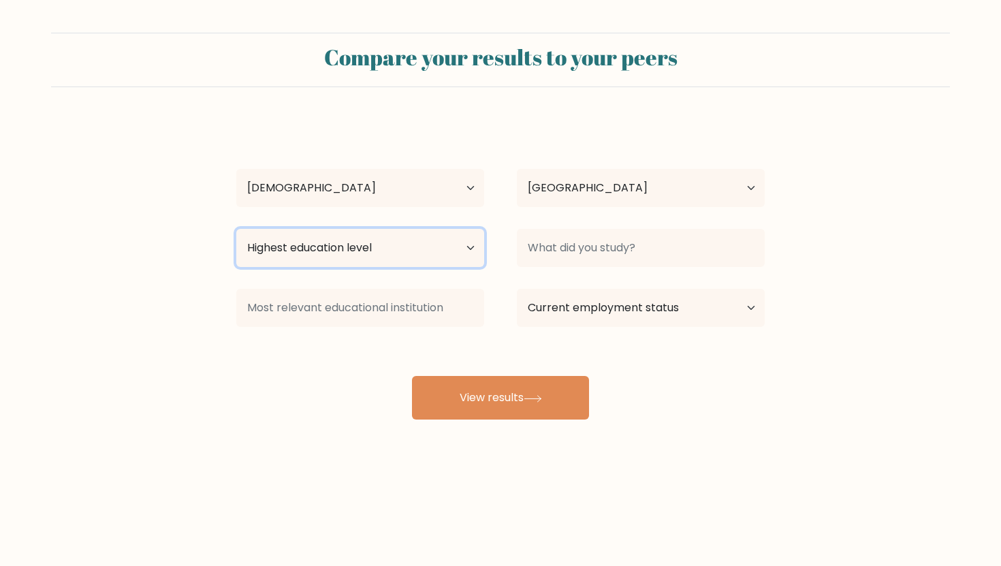
select select "bachelors_degree"
click at [236, 229] on select "Highest education level No schooling Primary Lower Secondary Upper Secondary Oc…" at bounding box center [360, 248] width 248 height 38
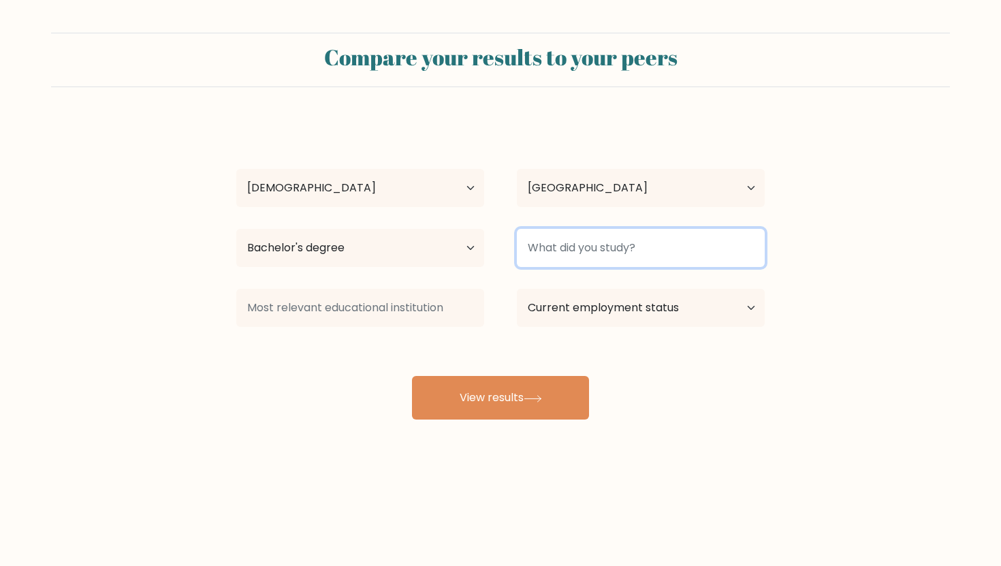
click at [579, 244] on input at bounding box center [641, 248] width 248 height 38
type input "B"
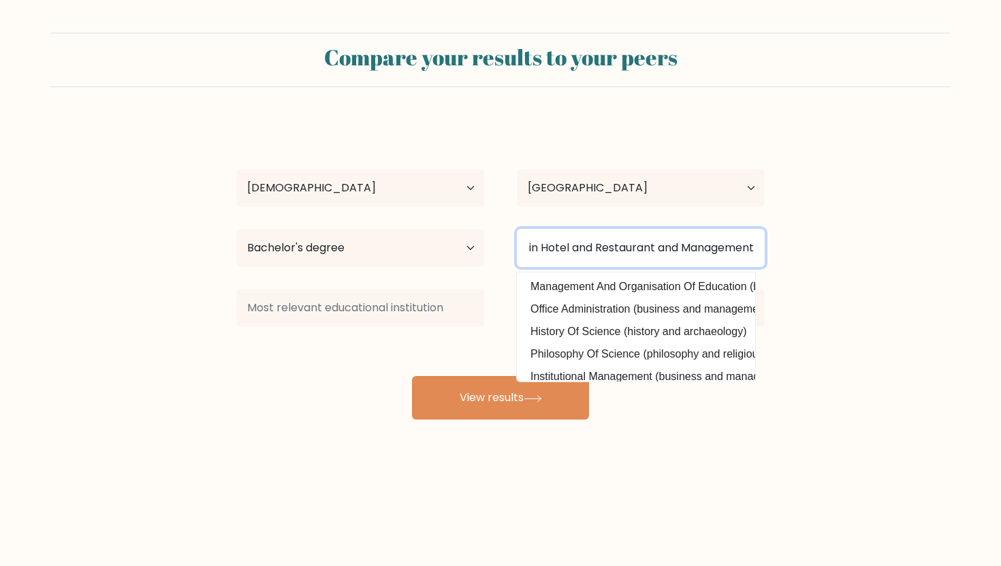
scroll to position [0, 113]
type input "Bachelor of Science in Hotel and Restaurant and Management"
click at [412, 376] on button "View results" at bounding box center [500, 398] width 177 height 44
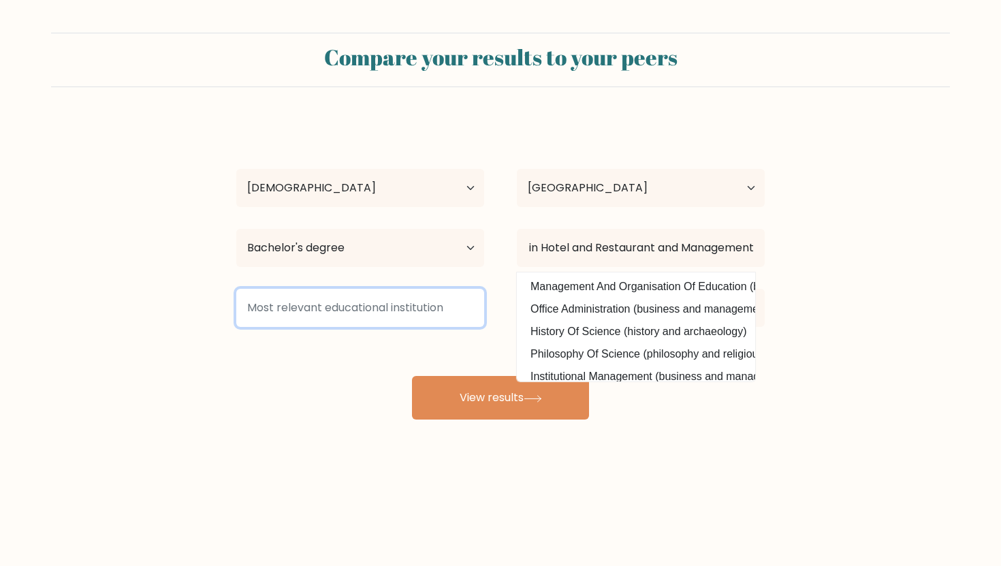
scroll to position [0, 0]
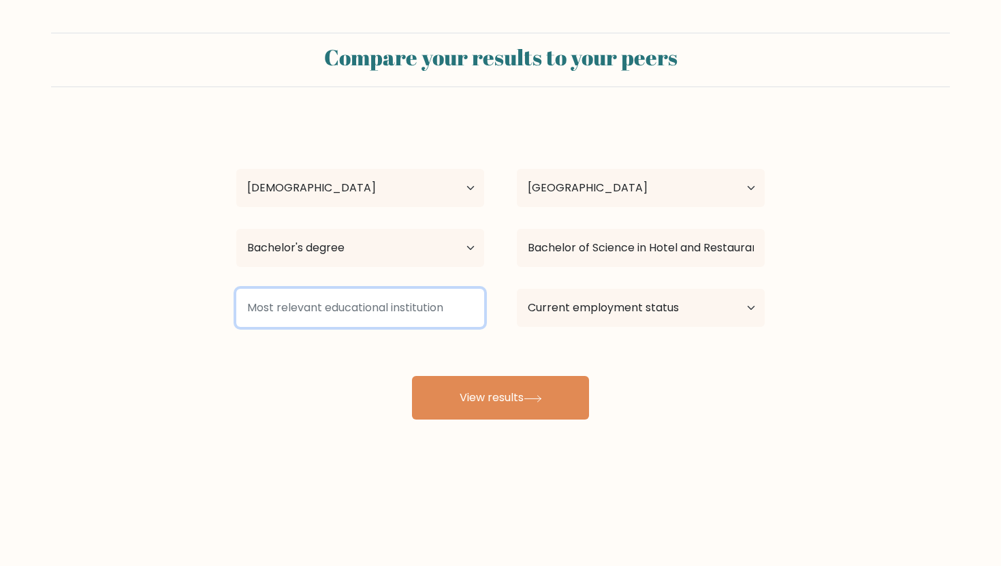
click at [421, 310] on input at bounding box center [360, 308] width 248 height 38
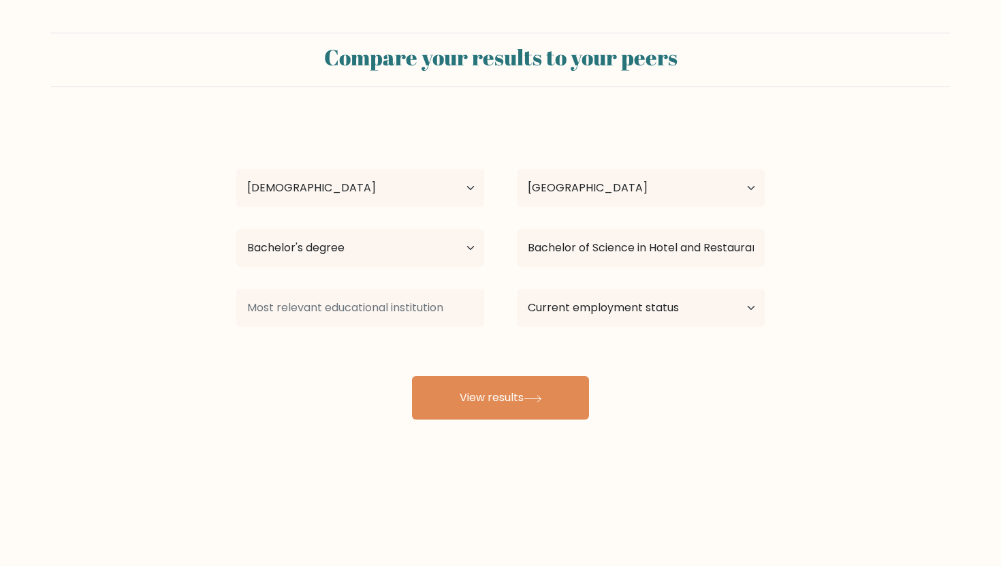
click at [698, 335] on div "Geraldine Esq Age Under 18 years old 18-24 years old 25-34 years old 35-44 year…" at bounding box center [500, 270] width 545 height 300
click at [704, 312] on select "Current employment status Employed Student Retired Other / prefer not to answer" at bounding box center [641, 308] width 248 height 38
select select "other"
click at [517, 289] on select "Current employment status Employed Student Retired Other / prefer not to answer" at bounding box center [641, 308] width 248 height 38
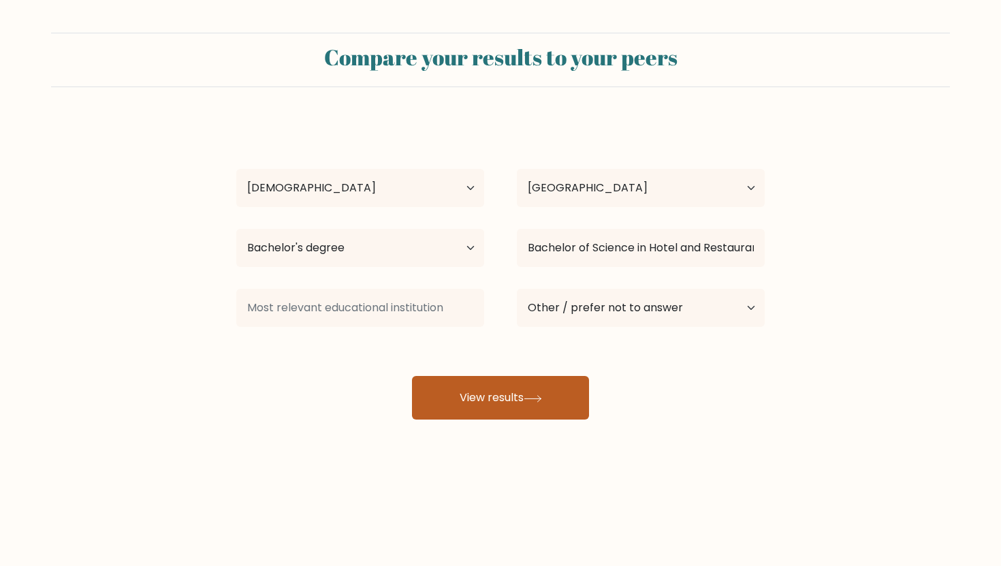
click at [468, 403] on button "View results" at bounding box center [500, 398] width 177 height 44
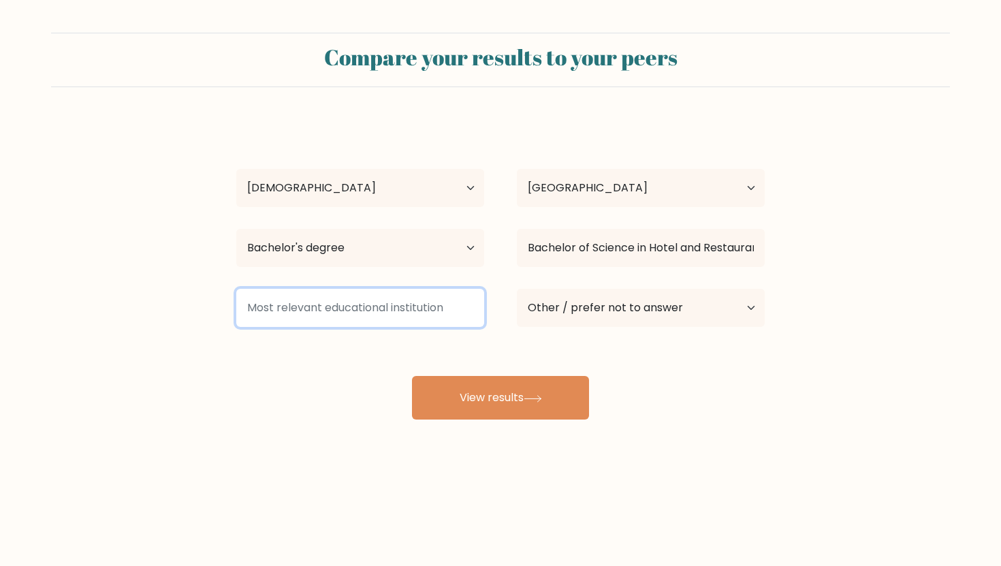
click at [332, 309] on input at bounding box center [360, 308] width 248 height 38
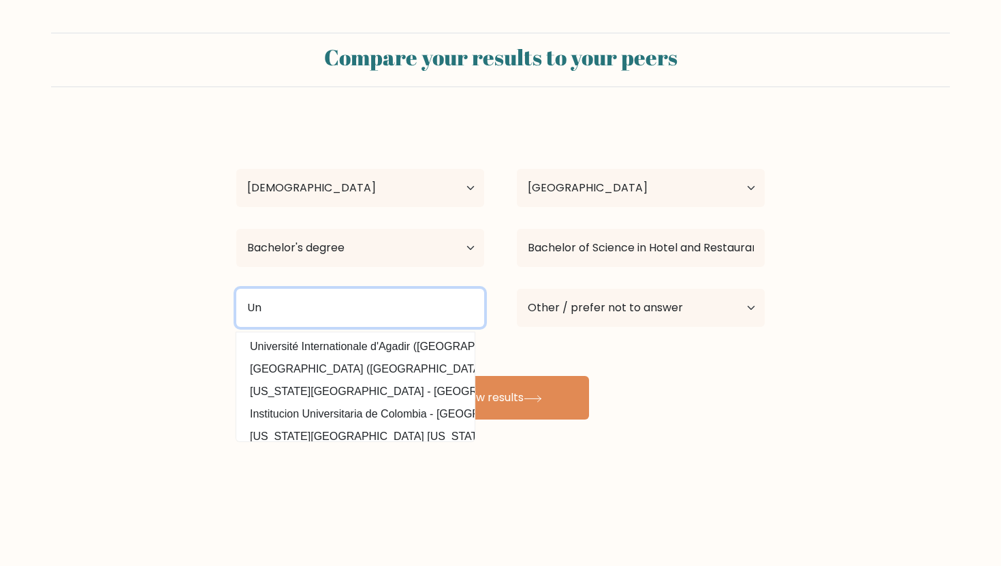
type input "U"
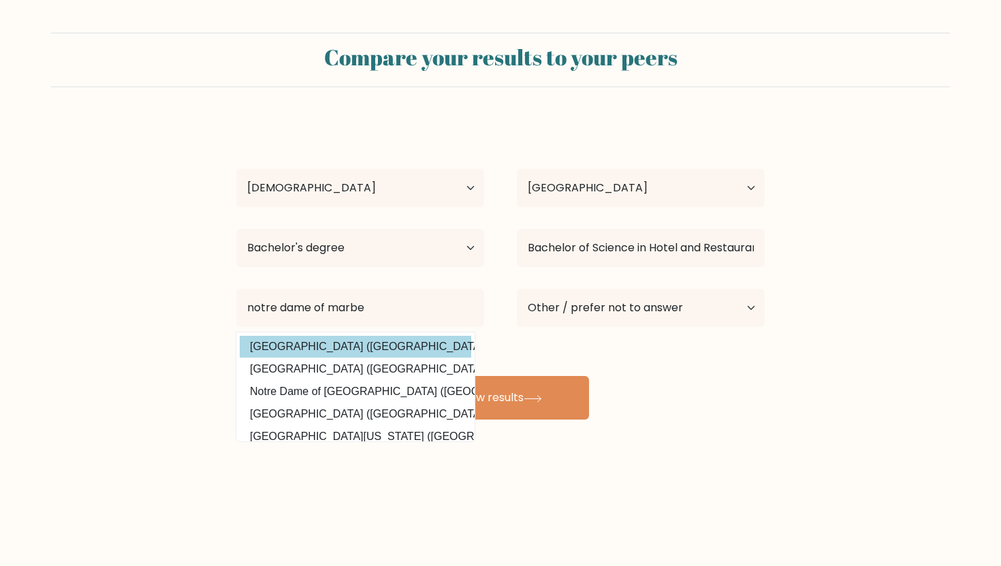
drag, startPoint x: 297, startPoint y: 346, endPoint x: 369, endPoint y: 387, distance: 82.9
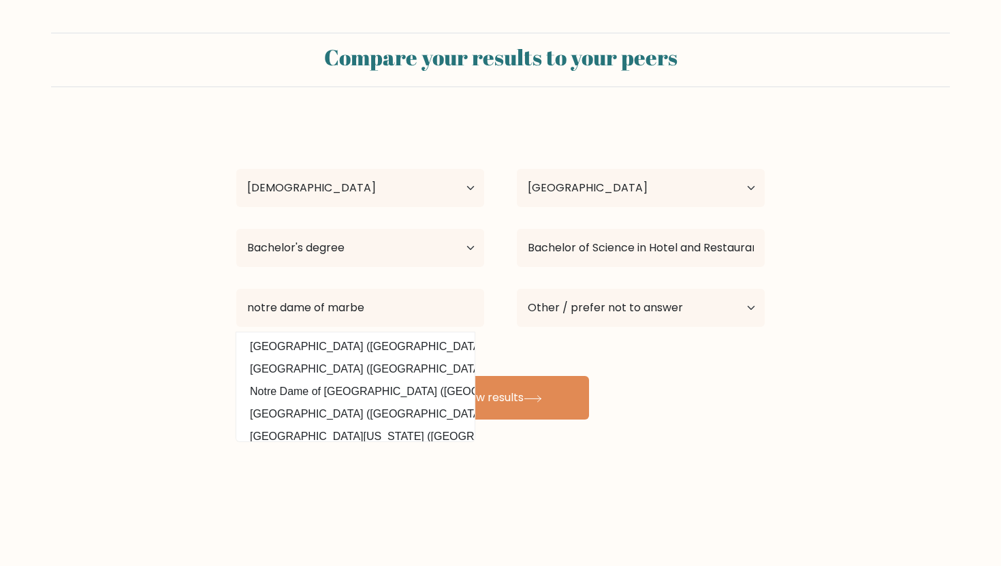
click at [297, 346] on option "Notre Dame of Marbel University (Philippines)" at bounding box center [355, 347] width 231 height 22
type input "Notre Dame of Marbel University"
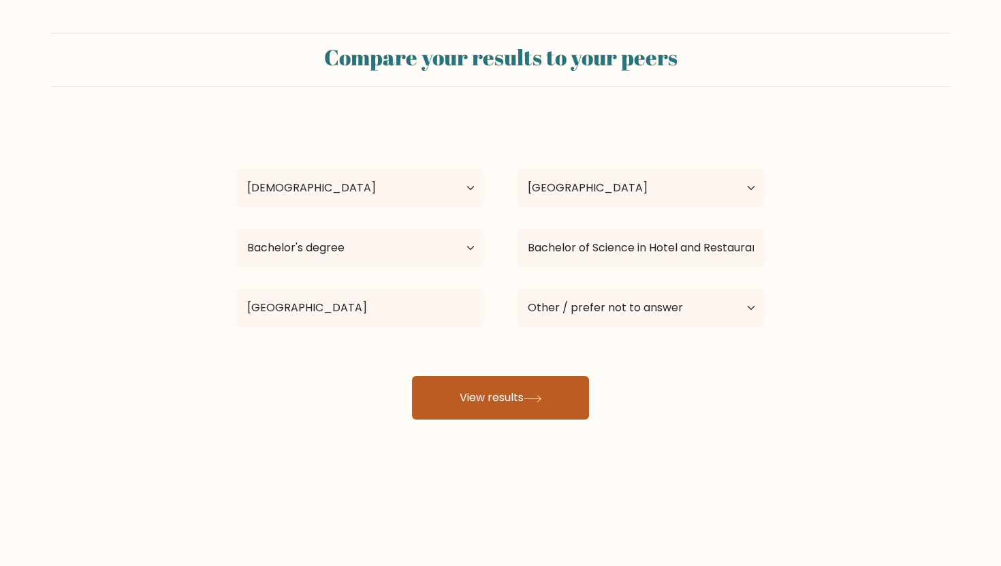
click at [496, 406] on button "View results" at bounding box center [500, 398] width 177 height 44
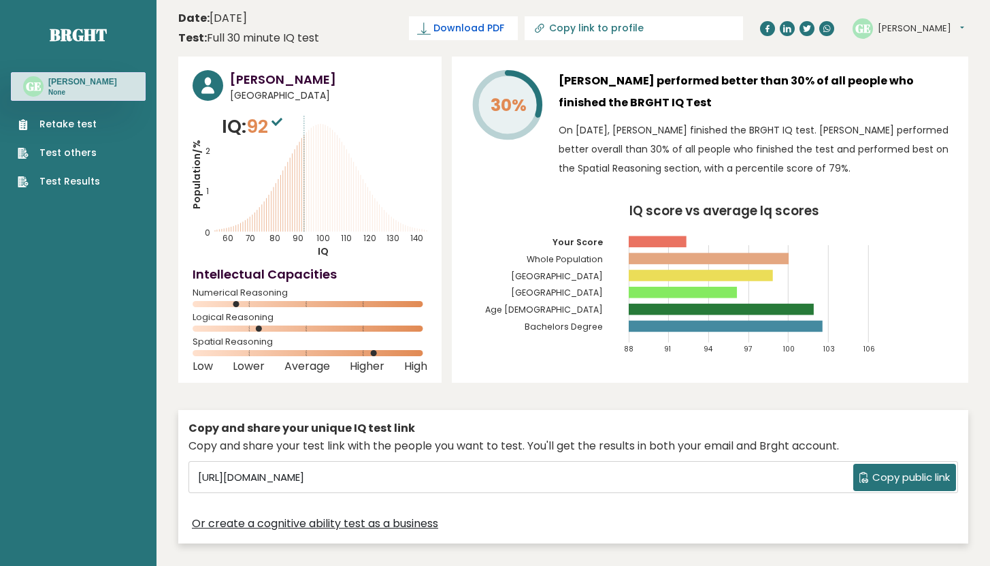
click at [504, 31] on span "Download PDF" at bounding box center [469, 28] width 71 height 14
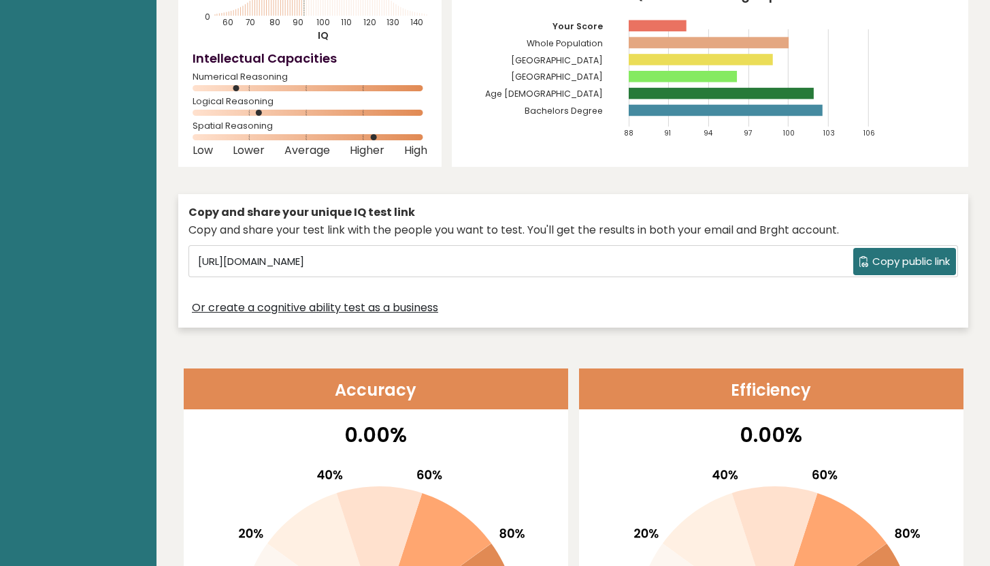
scroll to position [222, 0]
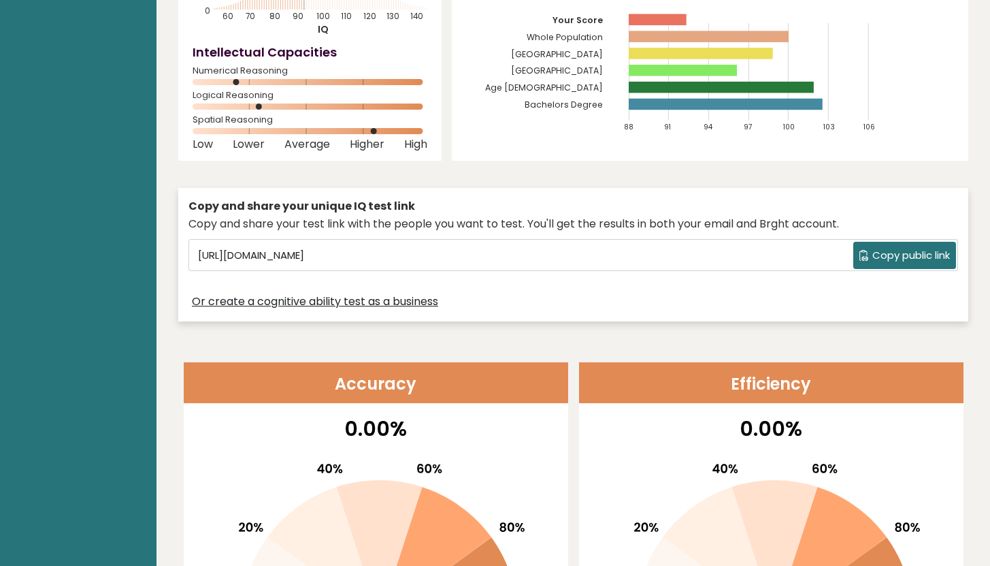
click at [875, 261] on span "Copy public link" at bounding box center [912, 256] width 78 height 16
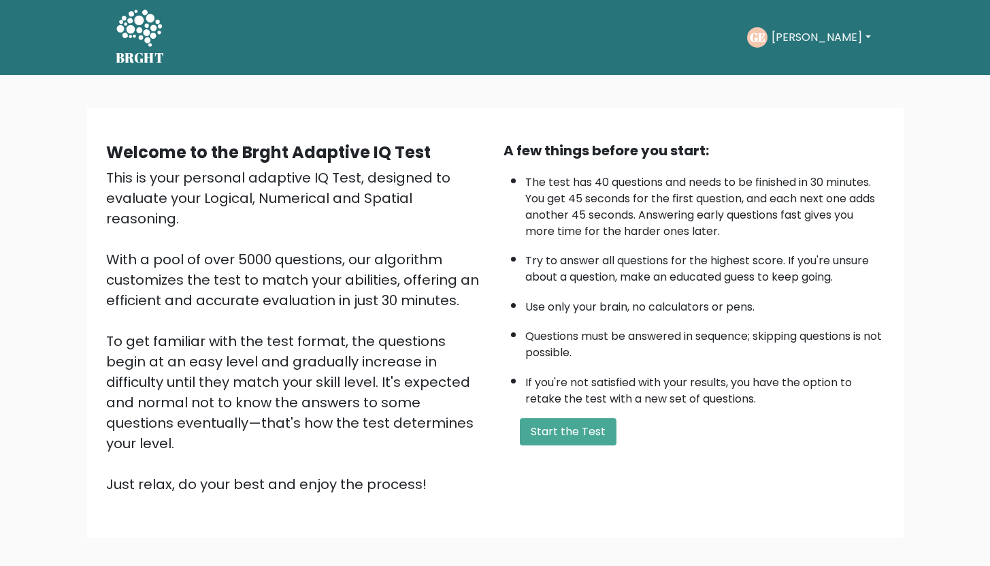
click at [811, 31] on button "[PERSON_NAME]" at bounding box center [821, 38] width 107 height 18
click at [590, 39] on div "Take the test GE [PERSON_NAME] Dashboard Profile Settings Logout Dashboard Prof…" at bounding box center [525, 37] width 700 height 42
click at [818, 32] on button "[PERSON_NAME]" at bounding box center [821, 38] width 107 height 18
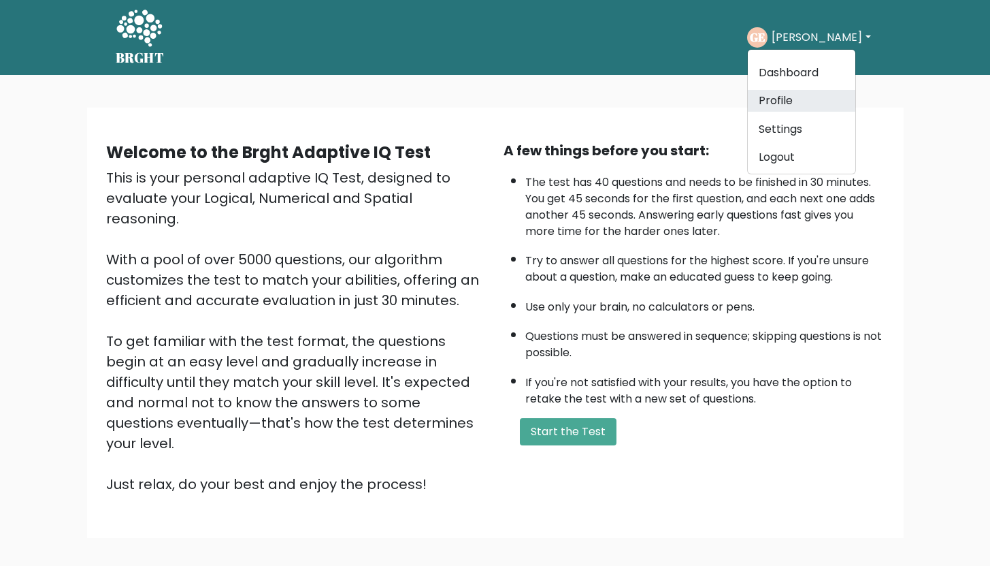
click at [812, 94] on link "Profile" at bounding box center [802, 101] width 108 height 22
